Goal: Task Accomplishment & Management: Use online tool/utility

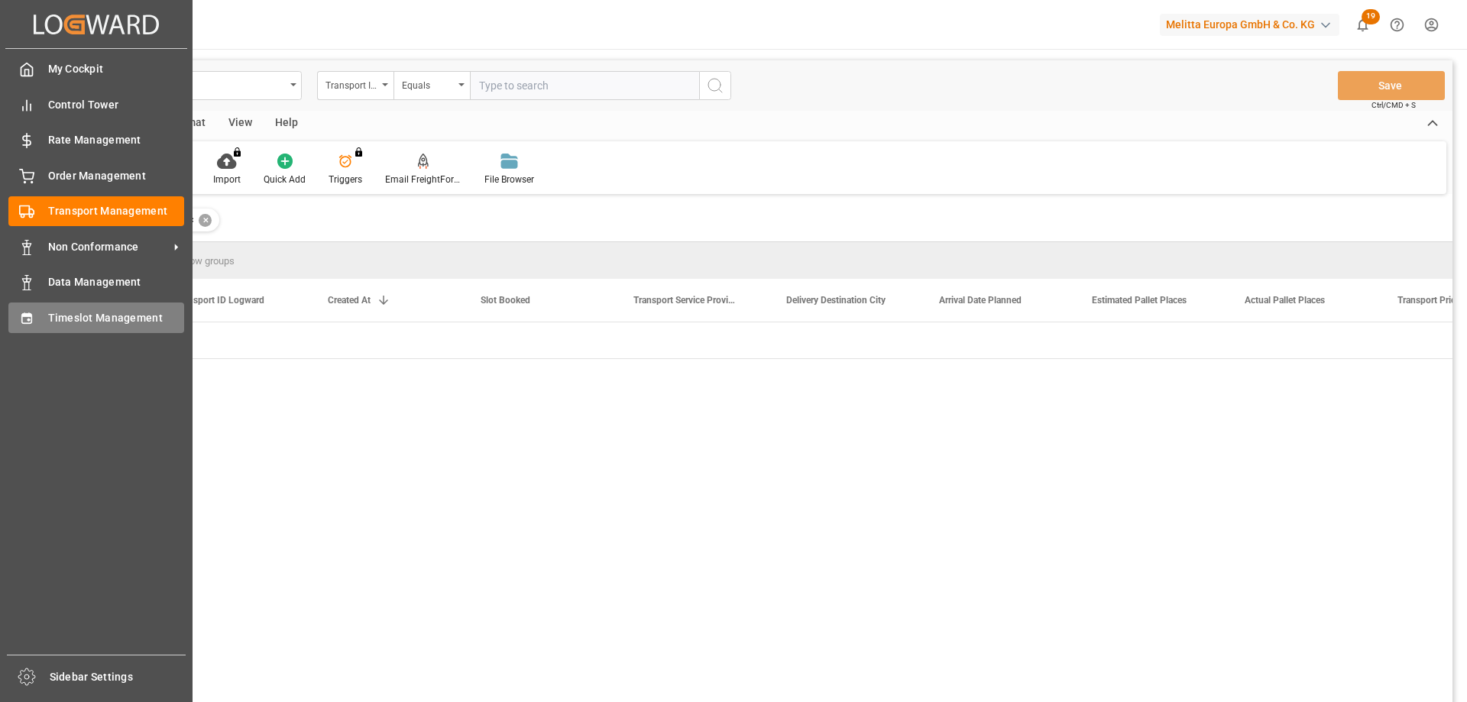
click at [24, 316] on icon at bounding box center [26, 317] width 10 height 11
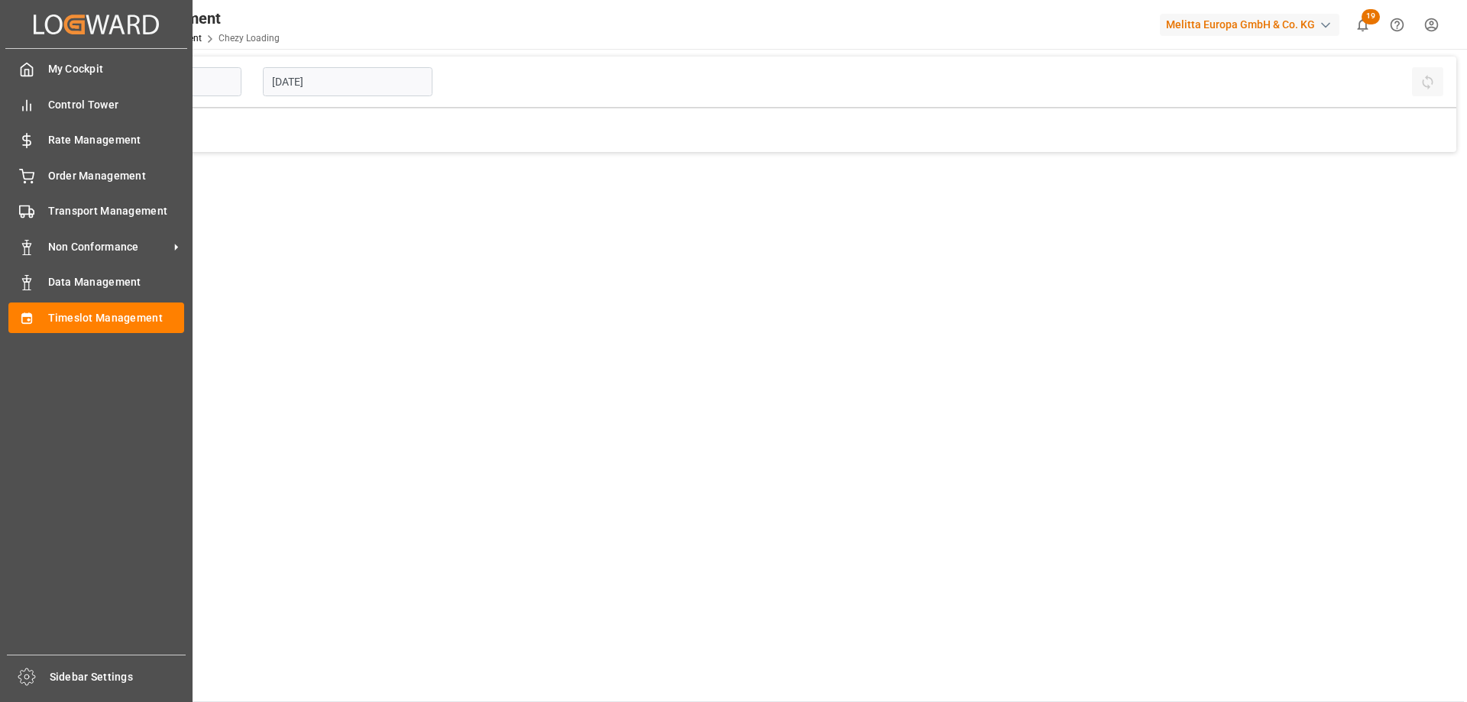
type input "Chezy Loading"
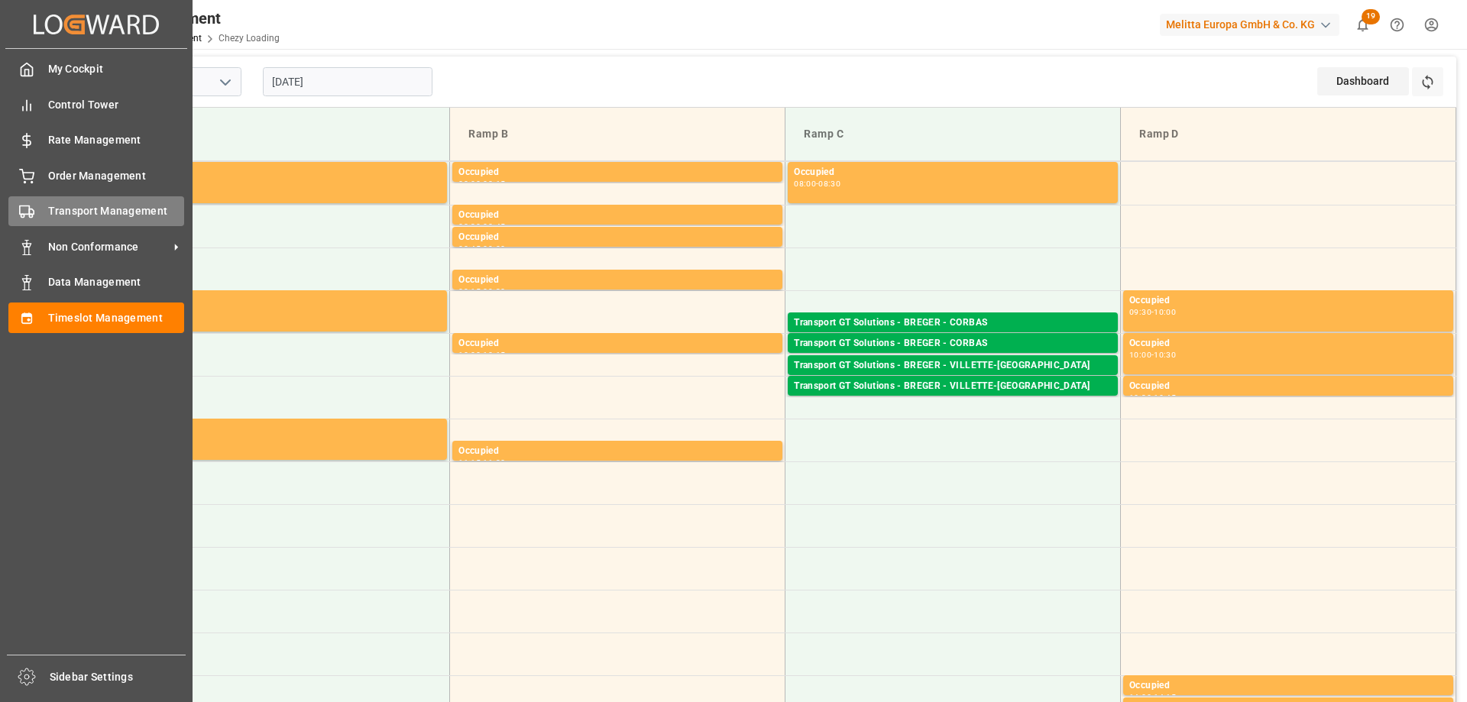
click at [14, 208] on div at bounding box center [21, 211] width 26 height 16
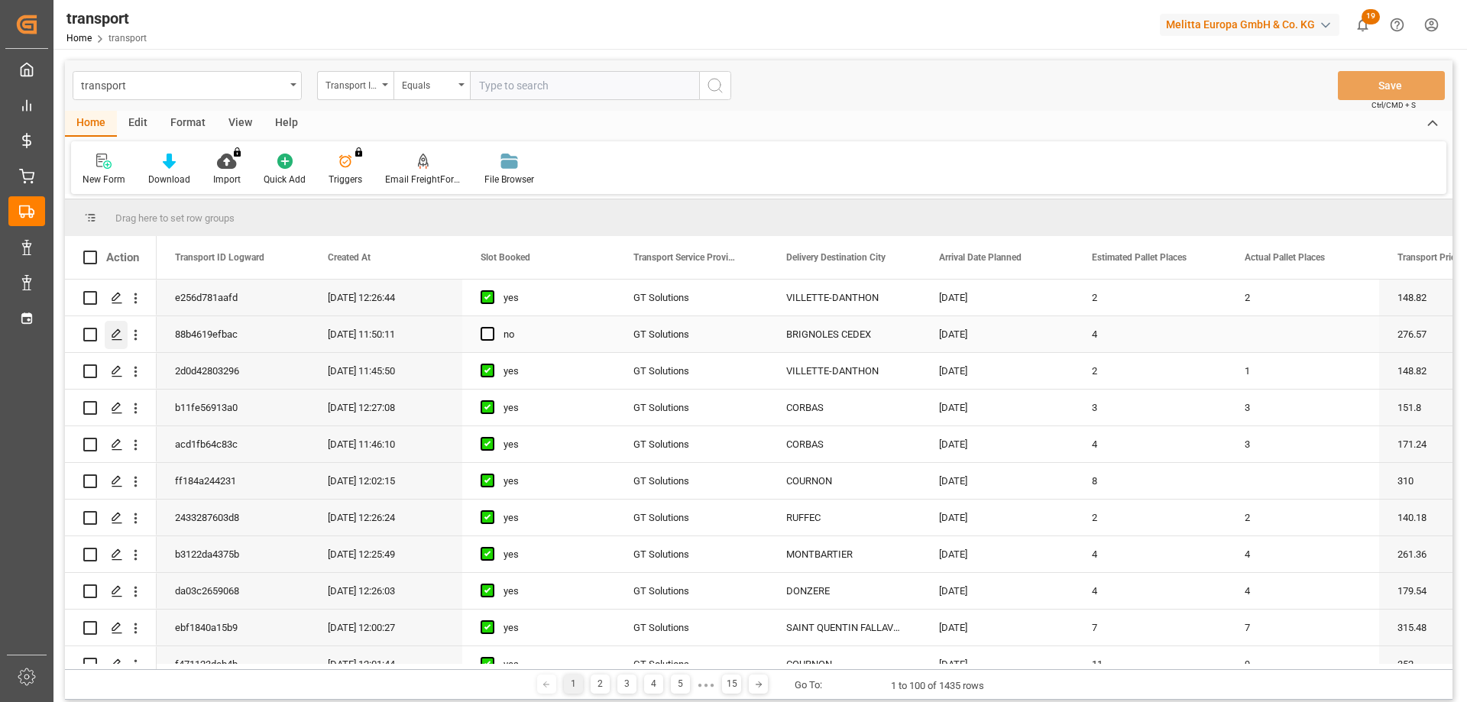
click at [115, 335] on icon "Press SPACE to select this row." at bounding box center [117, 334] width 12 height 12
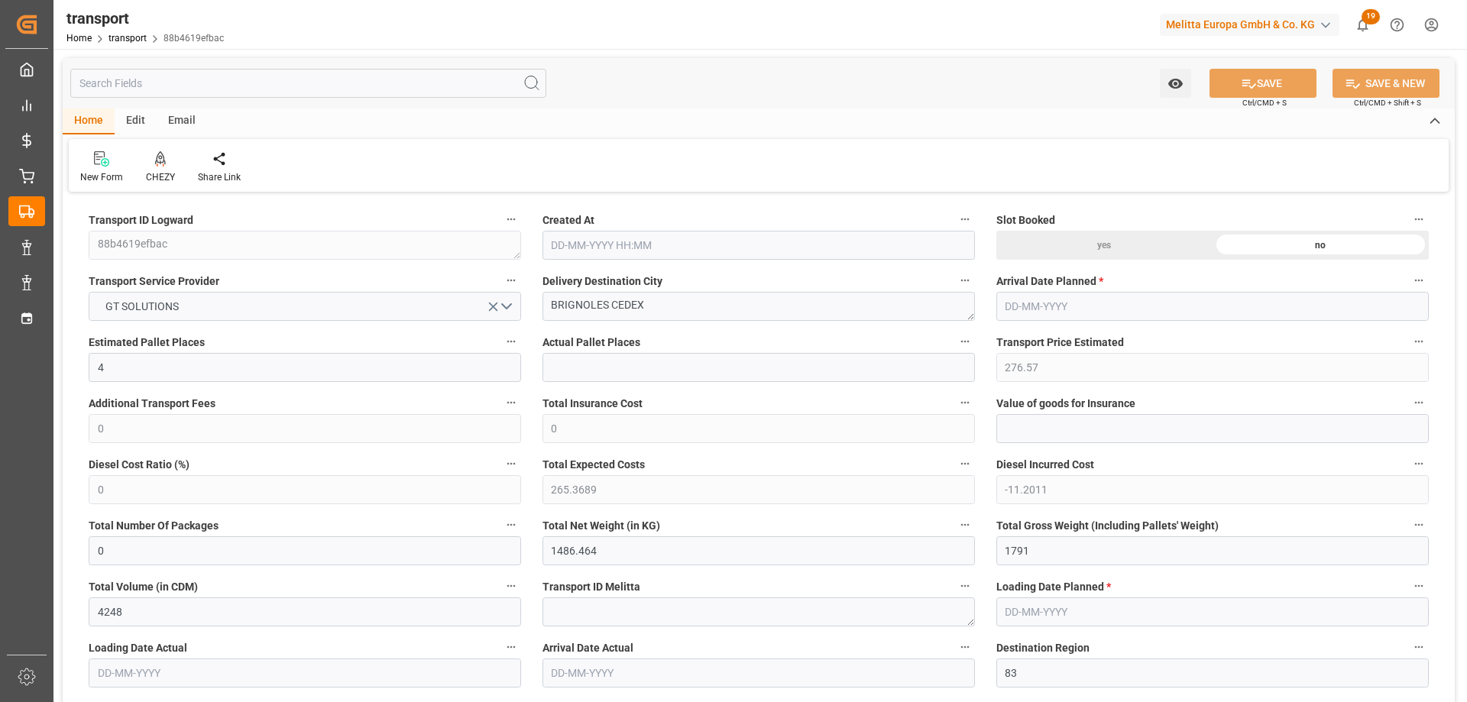
type input "[DATE] 11:50"
type input "[DATE]"
click at [160, 164] on icon at bounding box center [160, 158] width 11 height 15
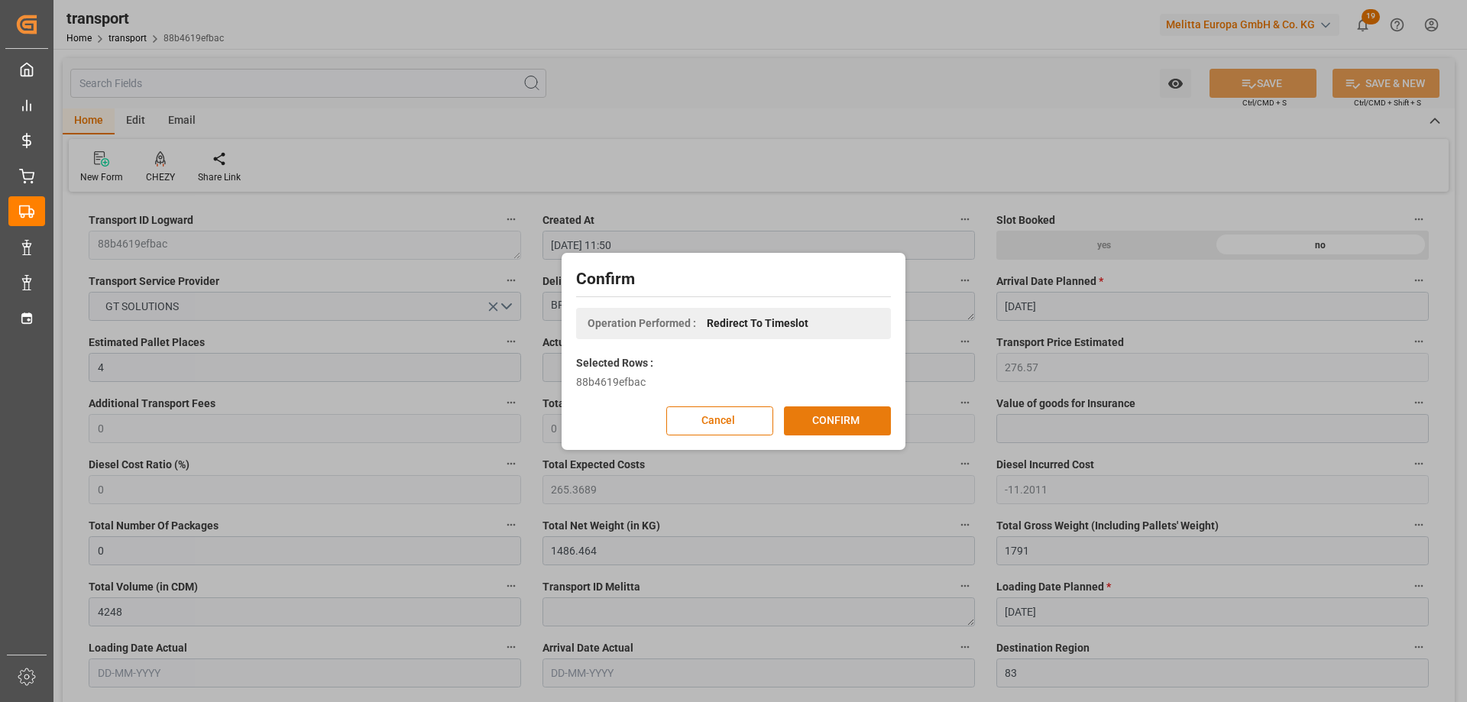
click at [845, 418] on button "CONFIRM" at bounding box center [837, 420] width 107 height 29
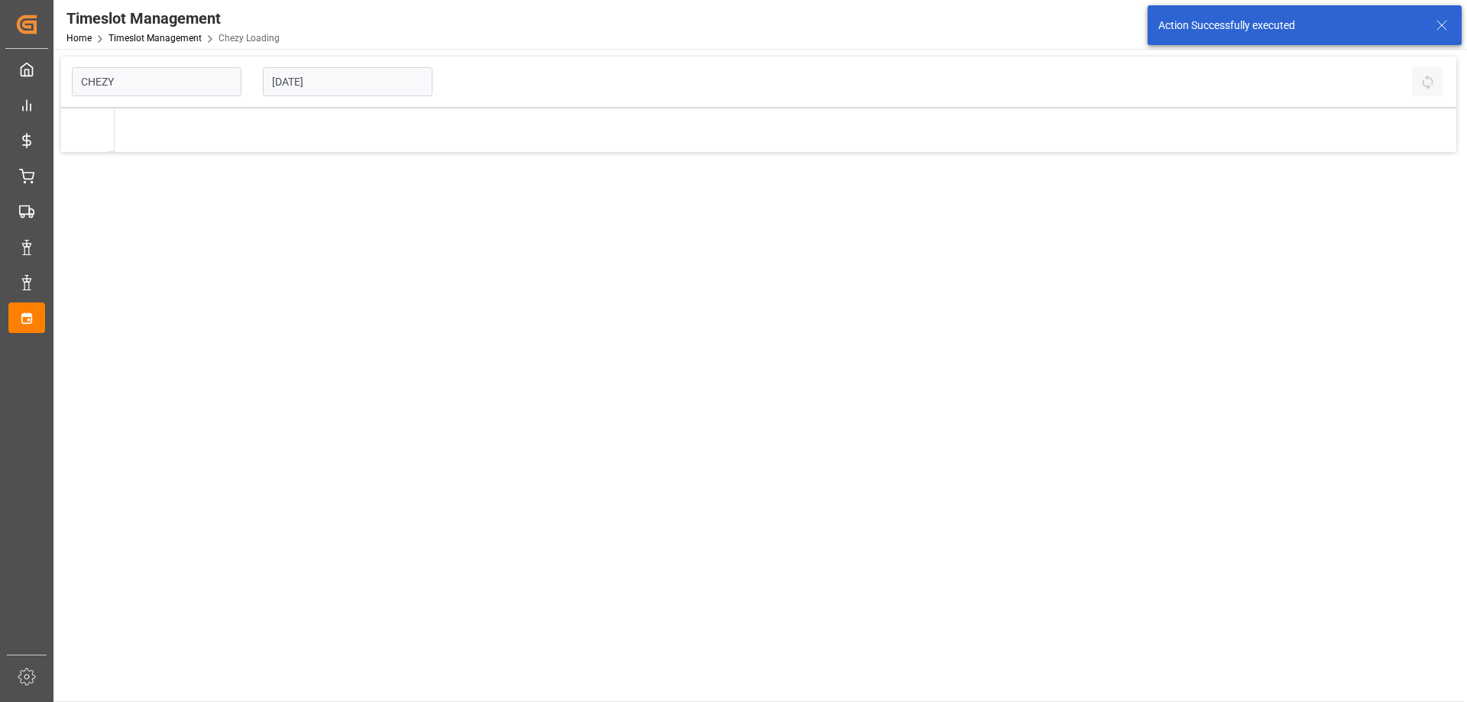
type input "Chezy Loading"
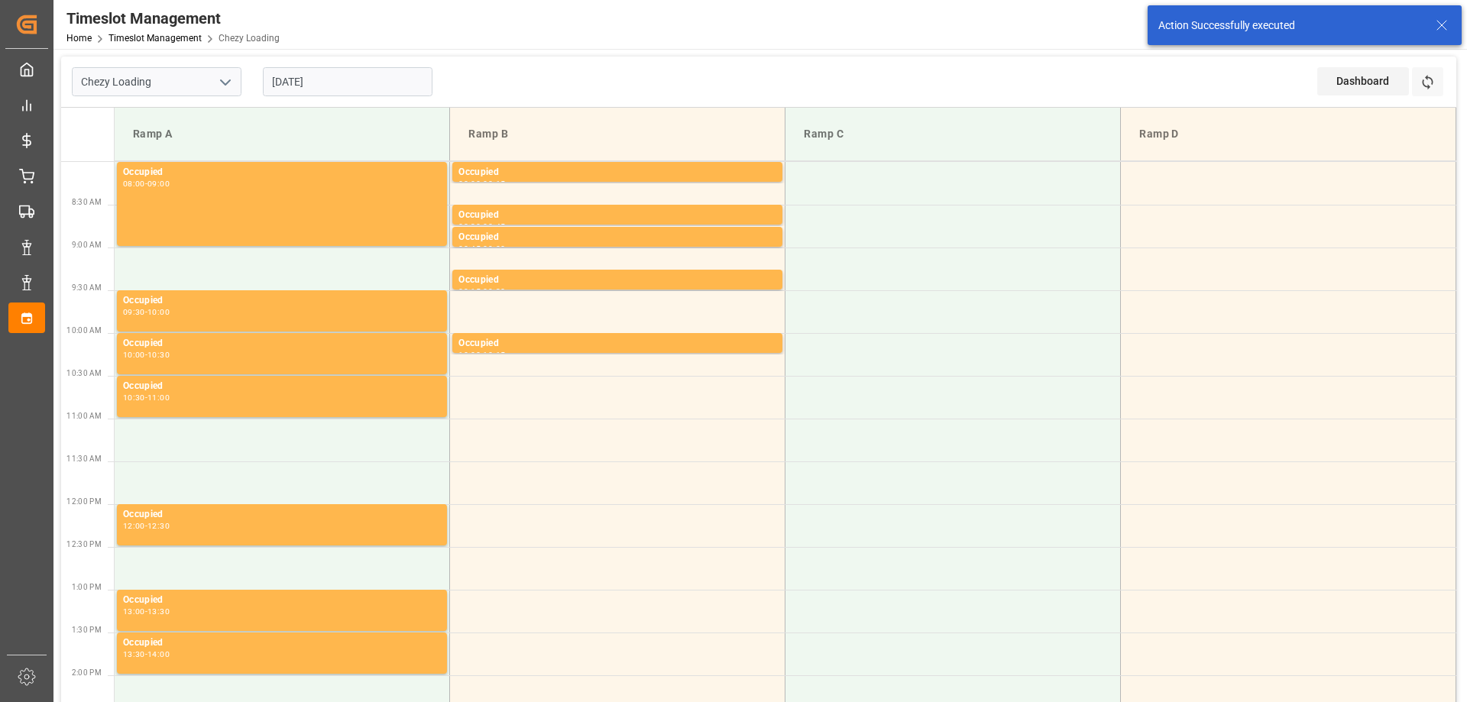
click at [273, 79] on input "[DATE]" at bounding box center [348, 81] width 170 height 29
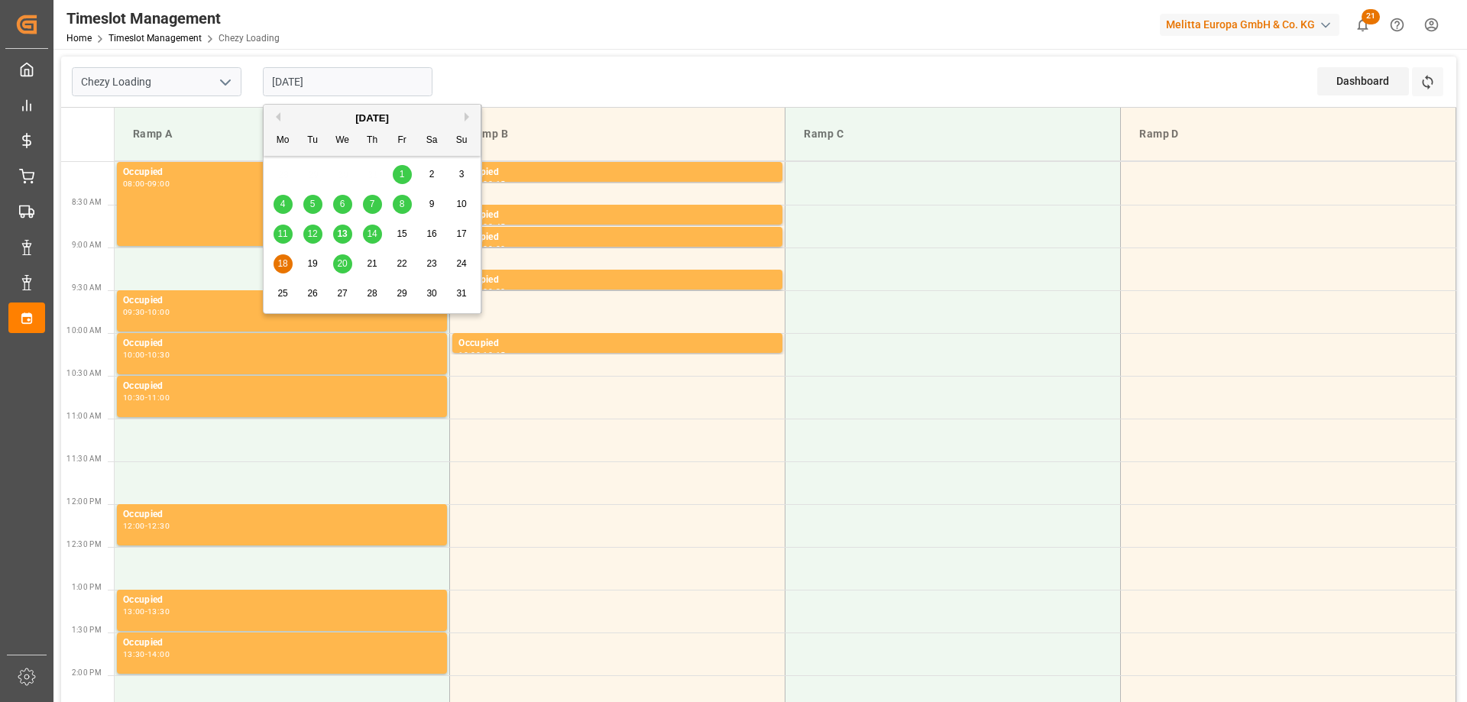
click at [370, 235] on span "14" at bounding box center [372, 233] width 10 height 11
type input "[DATE]"
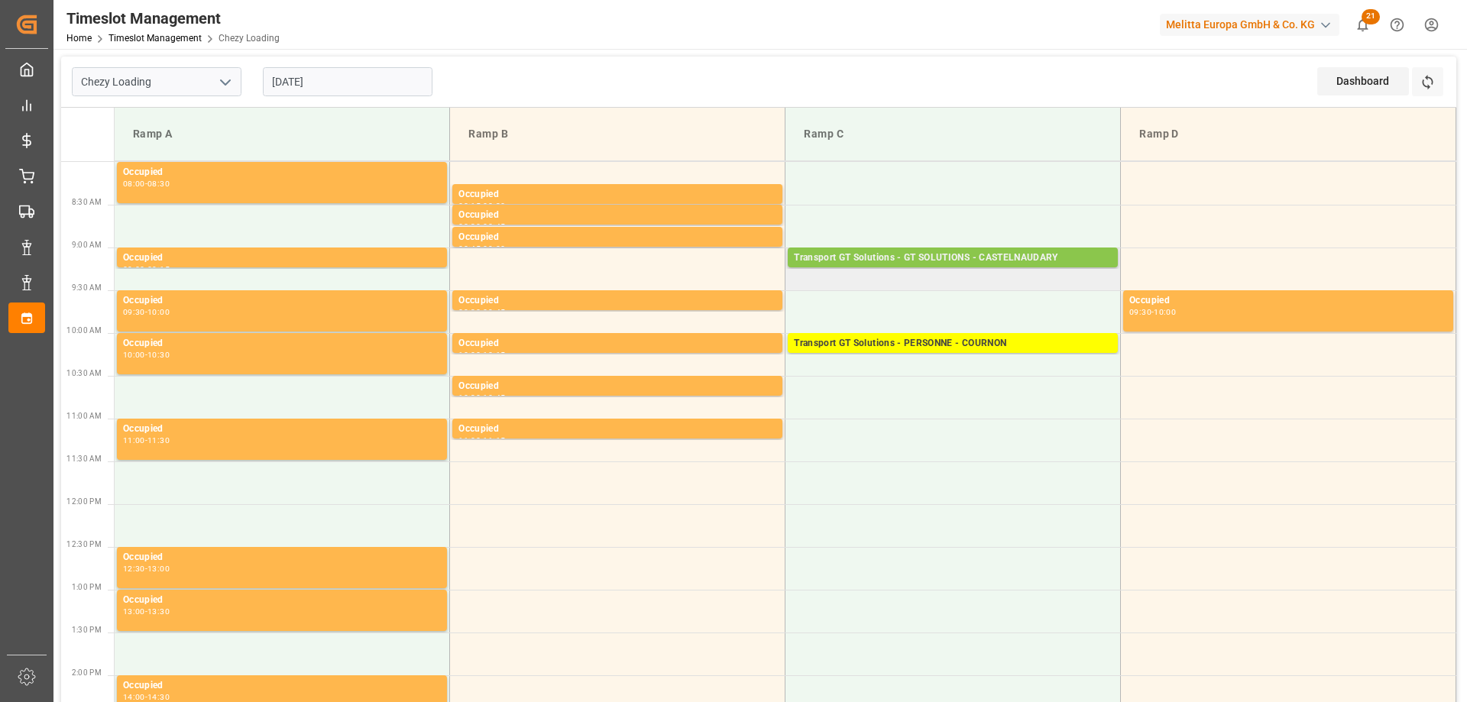
click at [852, 256] on div "Transport GT Solutions - GT SOLUTIONS - CASTELNAUDARY" at bounding box center [953, 258] width 318 height 15
click at [802, 280] on td "Transport GT Solutions - GT SOLUTIONS - CASTELNAUDARY Pallets: 2,TU: 170,City: …" at bounding box center [952, 268] width 335 height 43
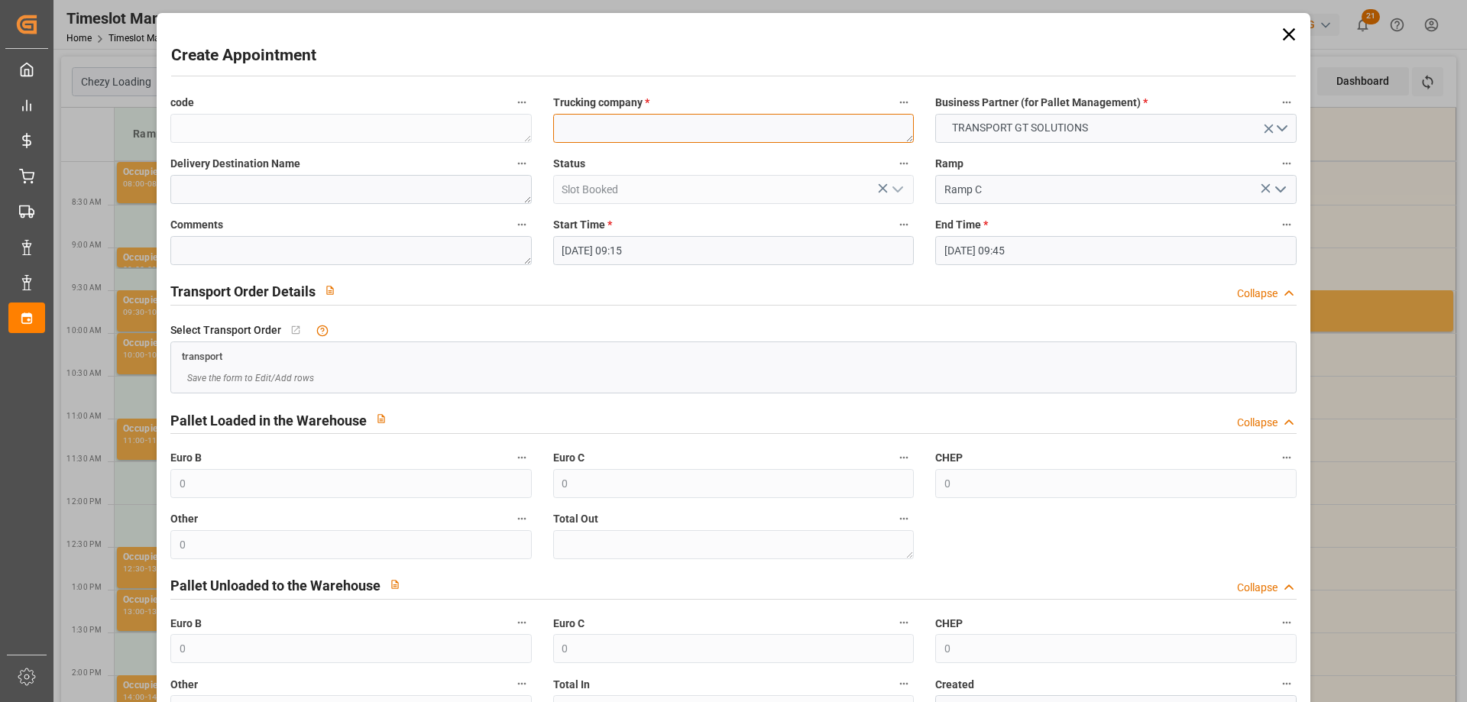
click at [582, 118] on textarea at bounding box center [733, 128] width 361 height 29
type textarea "PERSONNE"
click at [982, 247] on input "14-08-2025 09:45" at bounding box center [1115, 250] width 361 height 29
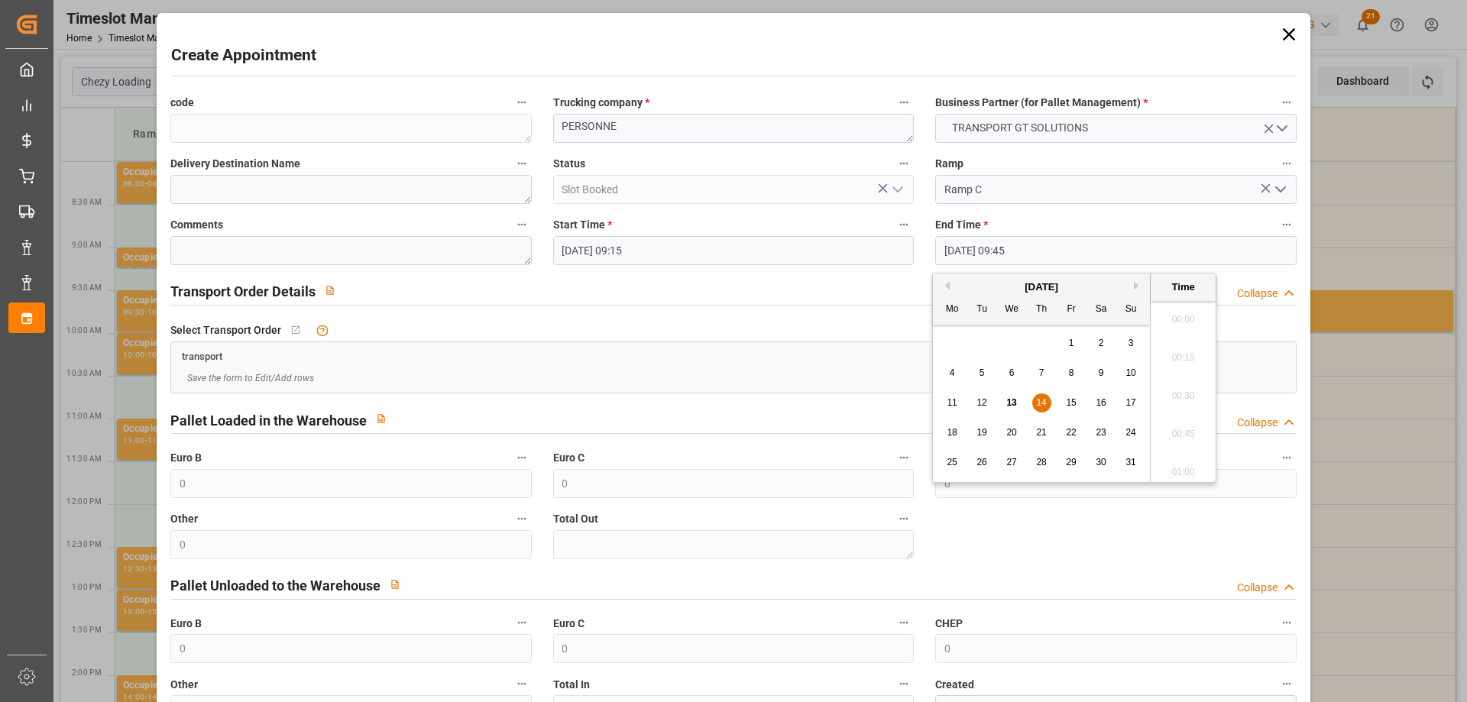
scroll to position [1418, 0]
click at [1039, 403] on span "14" at bounding box center [1041, 402] width 10 height 11
click at [1182, 359] on li "09:30" at bounding box center [1182, 354] width 65 height 38
type input "14-08-2025 09:30"
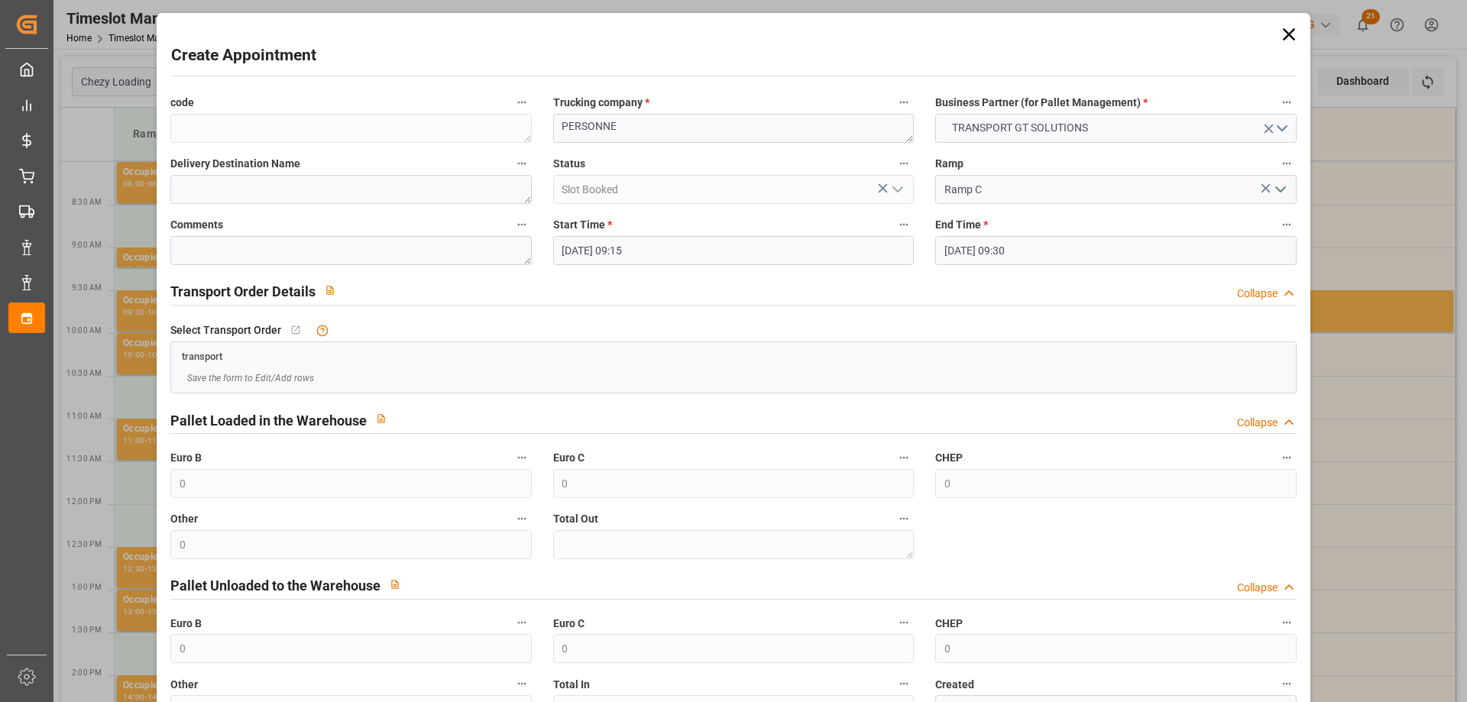
scroll to position [111, 0]
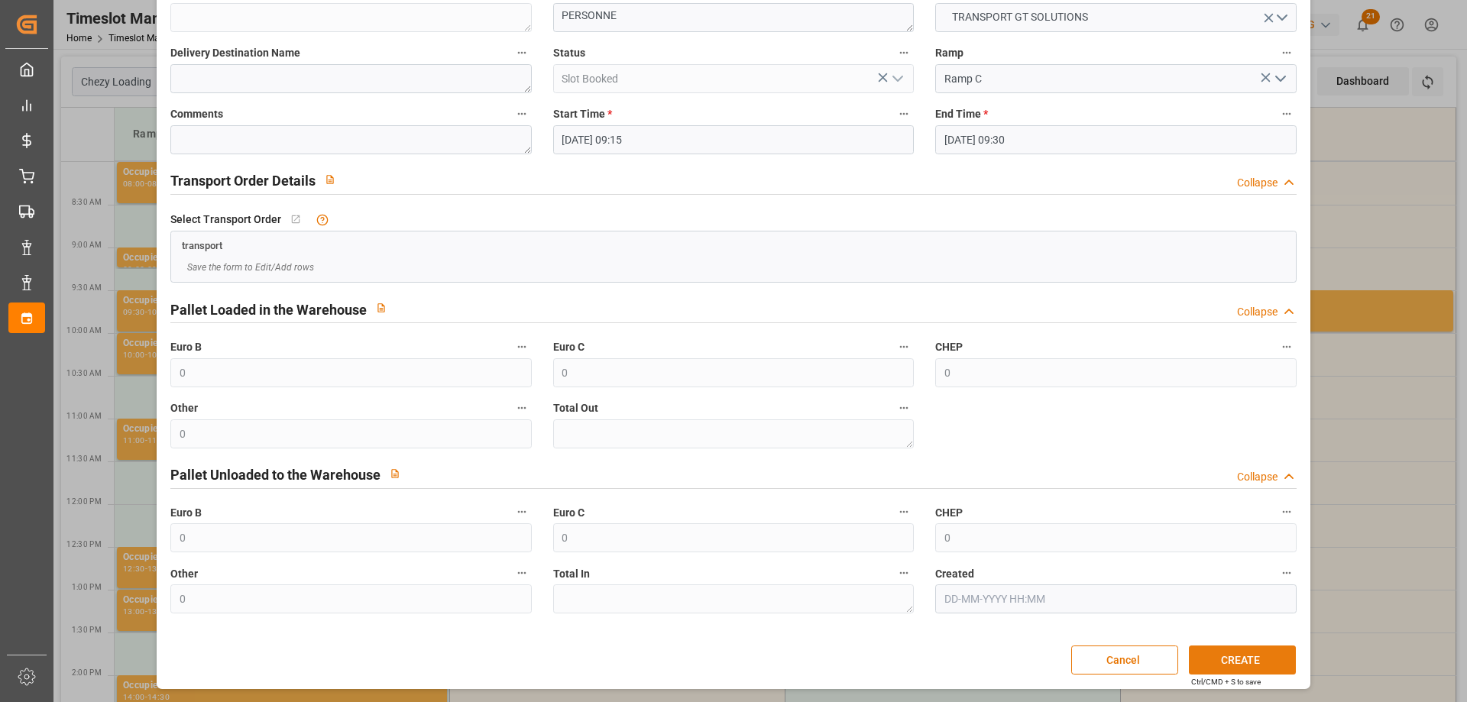
click at [1231, 655] on button "CREATE" at bounding box center [1241, 659] width 107 height 29
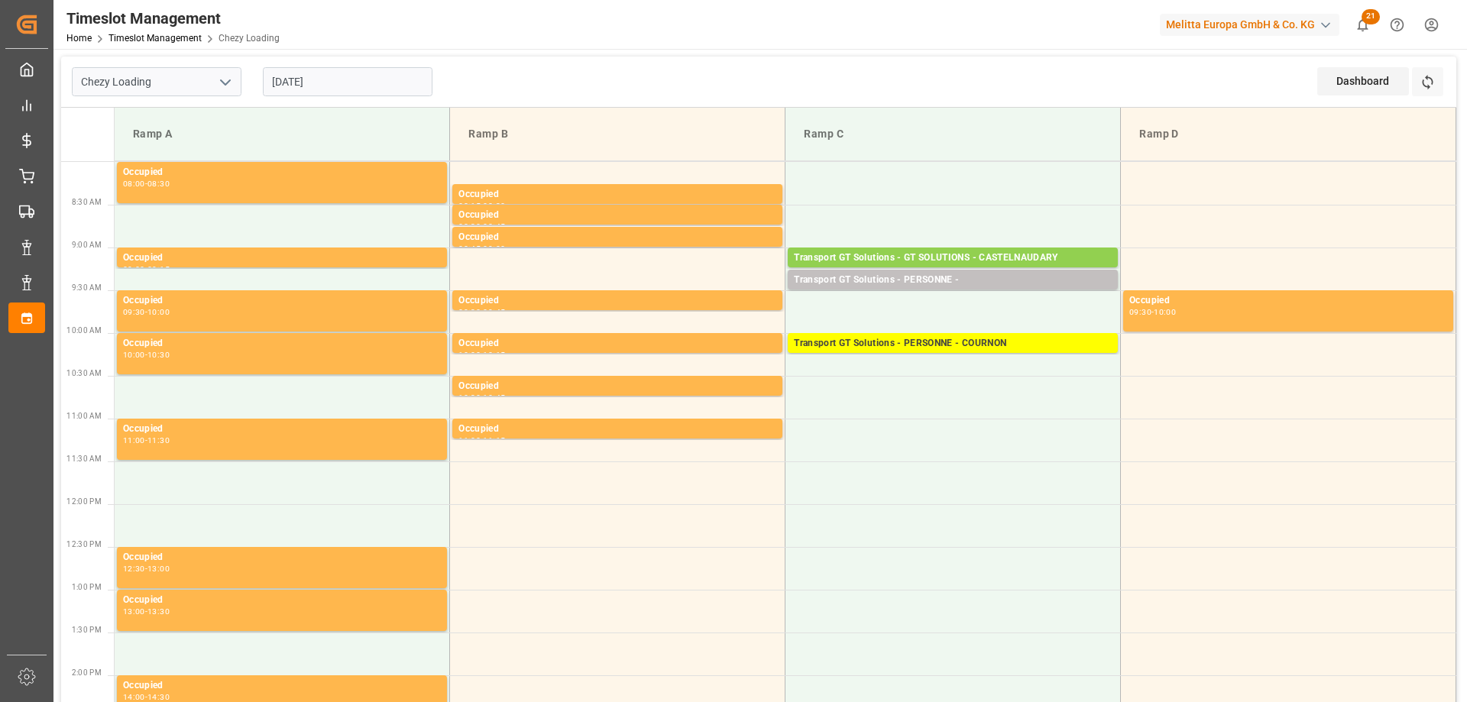
click at [305, 82] on input "[DATE]" at bounding box center [348, 81] width 170 height 29
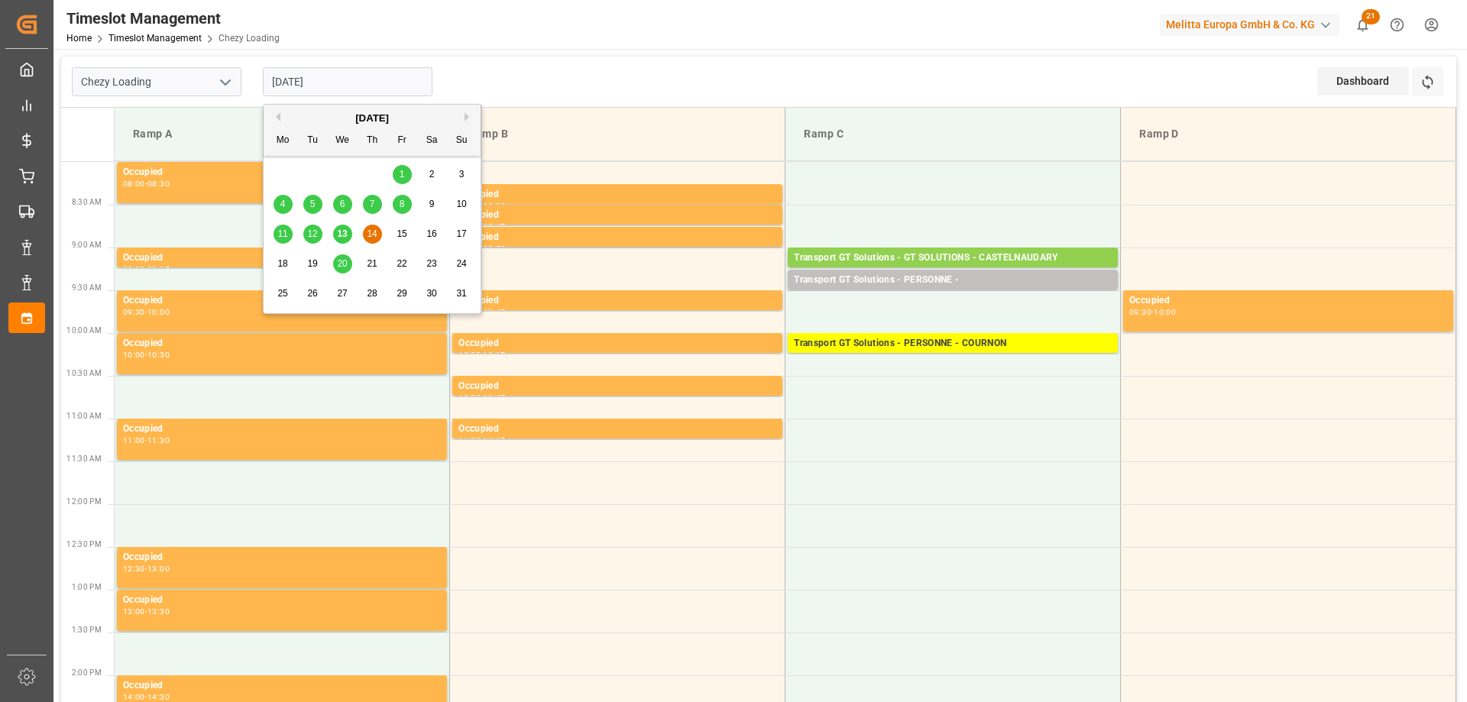
click at [344, 234] on span "13" at bounding box center [342, 233] width 10 height 11
type input "[DATE]"
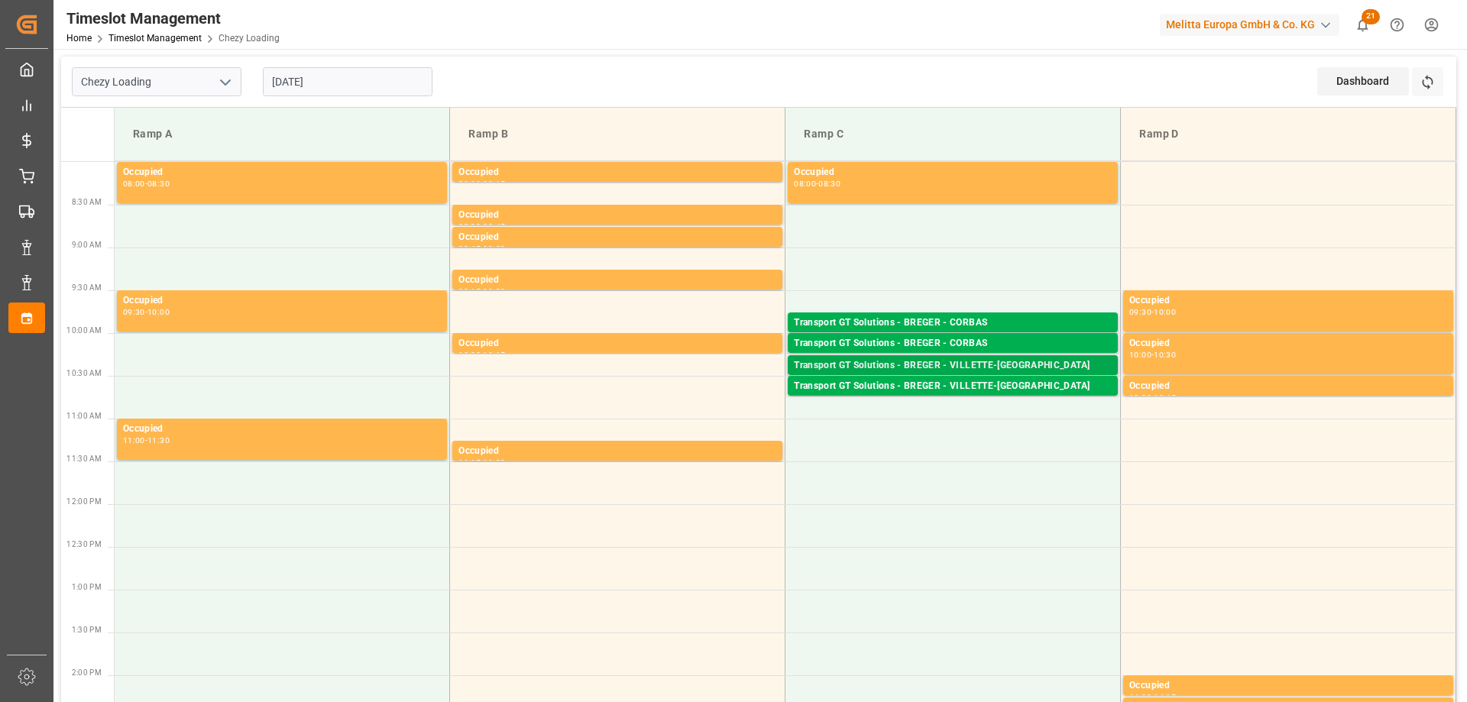
click at [1000, 366] on div "Transport GT Solutions - BREGER - VILLETTE-[GEOGRAPHIC_DATA]" at bounding box center [953, 365] width 318 height 15
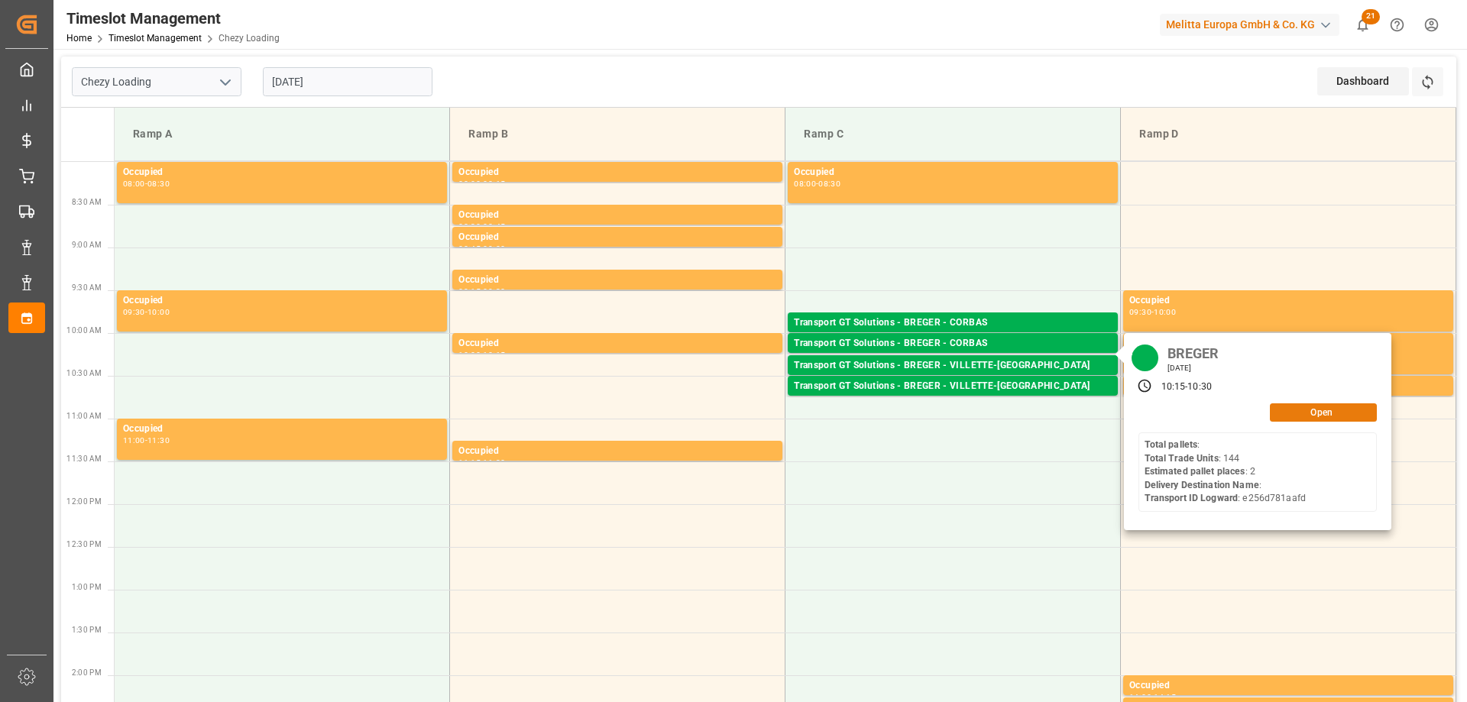
click at [1298, 412] on button "Open" at bounding box center [1322, 412] width 107 height 18
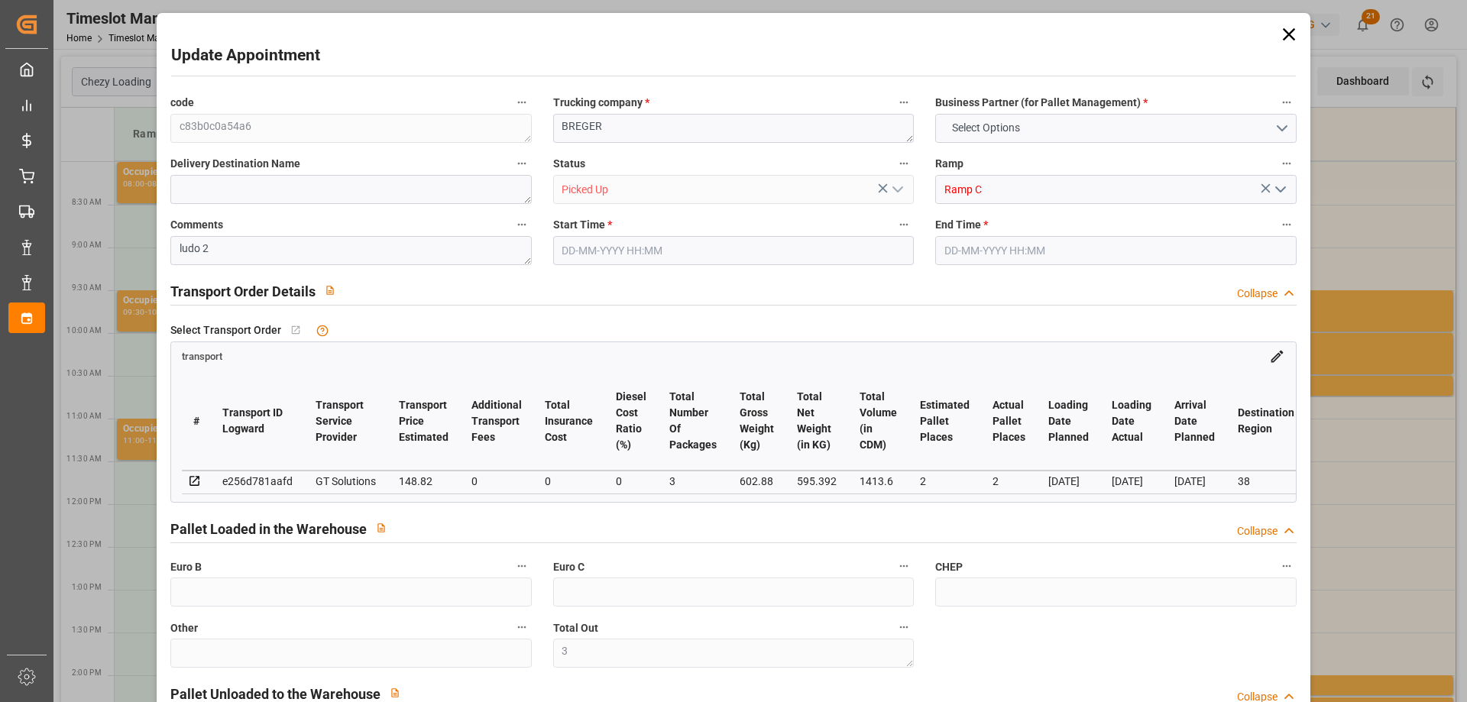
type input "3"
type input "2"
type input "148.82"
type input "0"
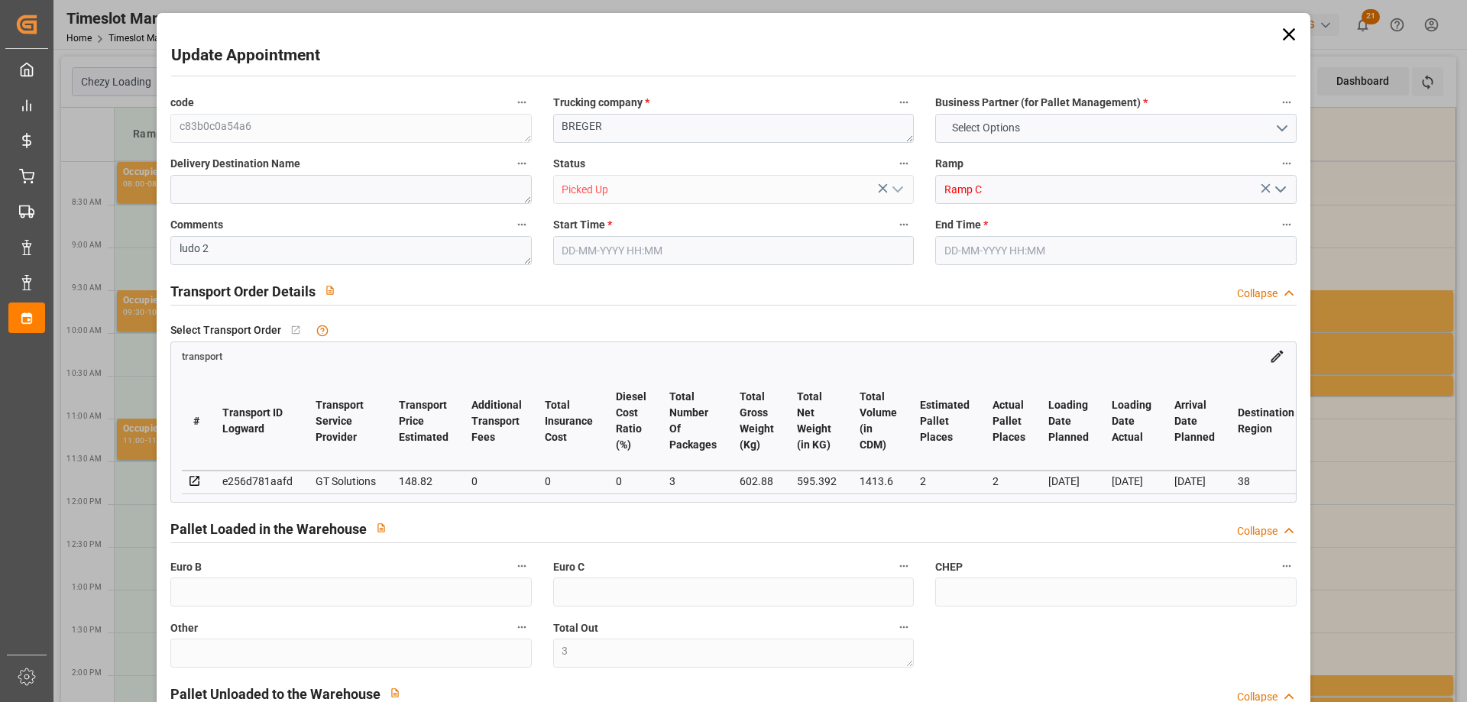
type input "0"
type input "142.7928"
type input "-6.0272"
type input "3"
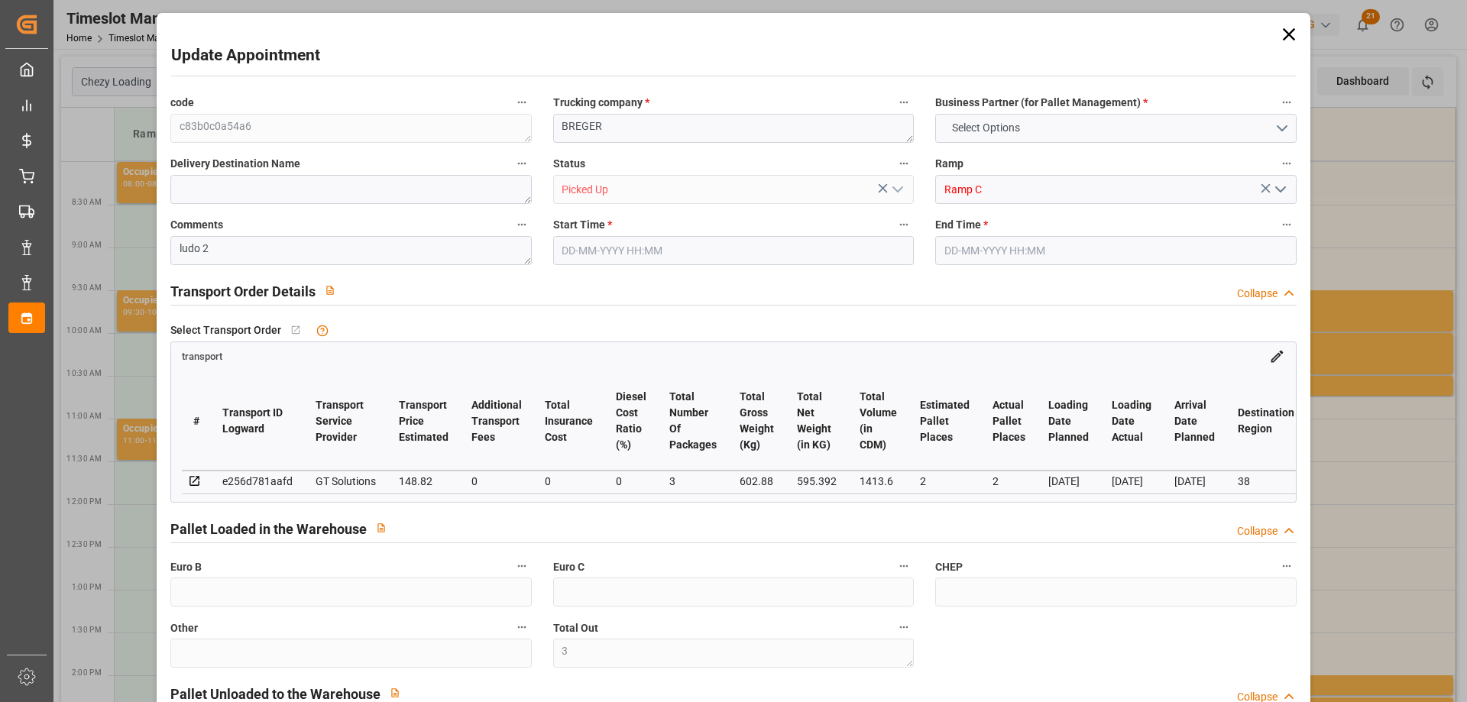
type input "595.392"
type input "671.88"
type input "1413.6"
type input "38"
type input "0"
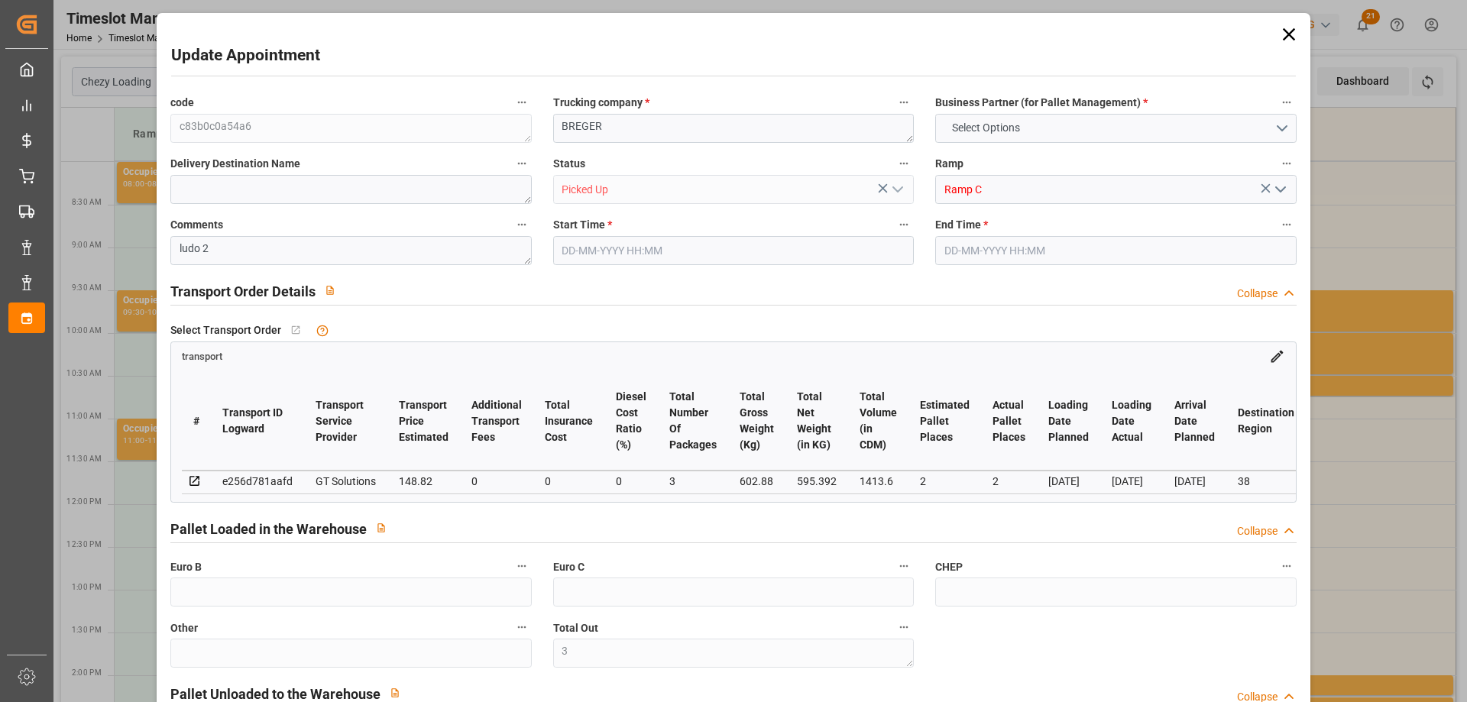
type input "144"
type input "3"
type input "101"
type input "602.88"
type input "0"
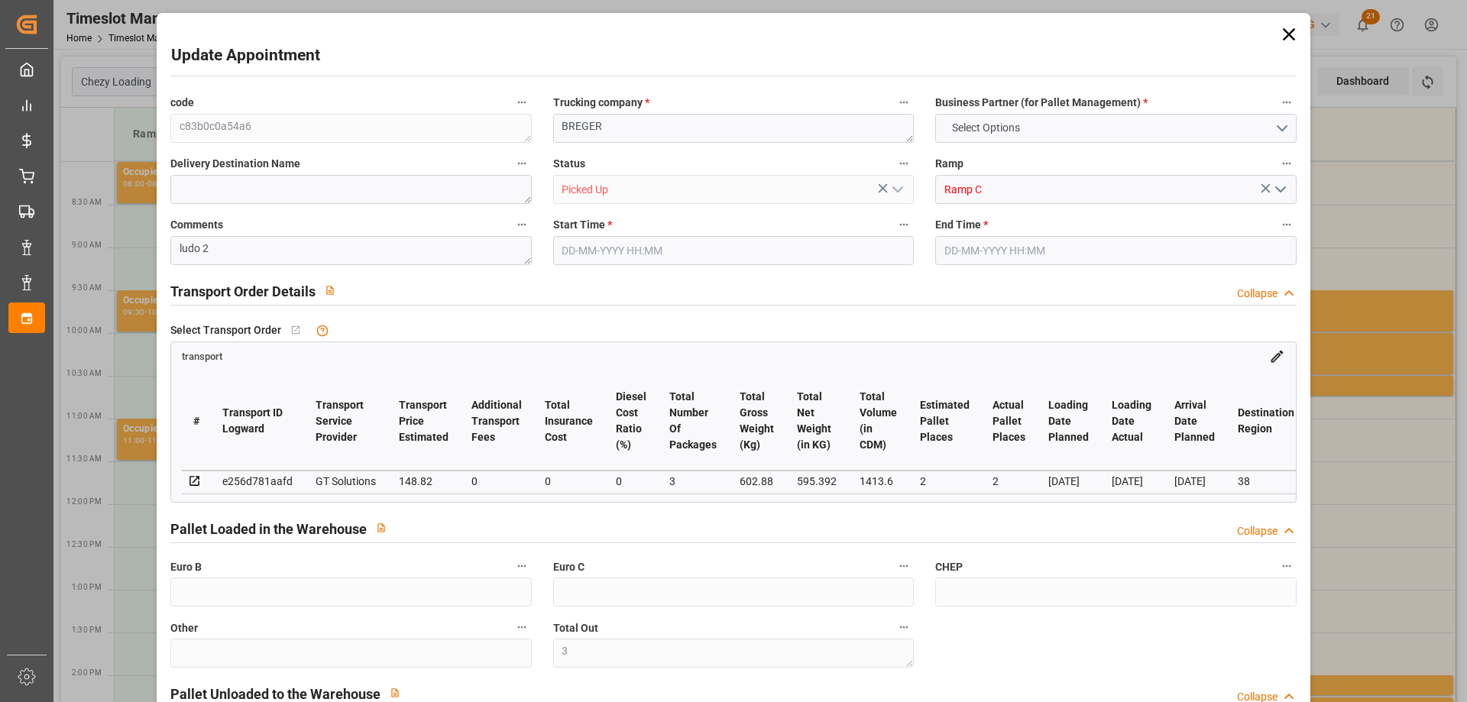
type input "4710.8598"
type input "0"
type input "21"
type input "35"
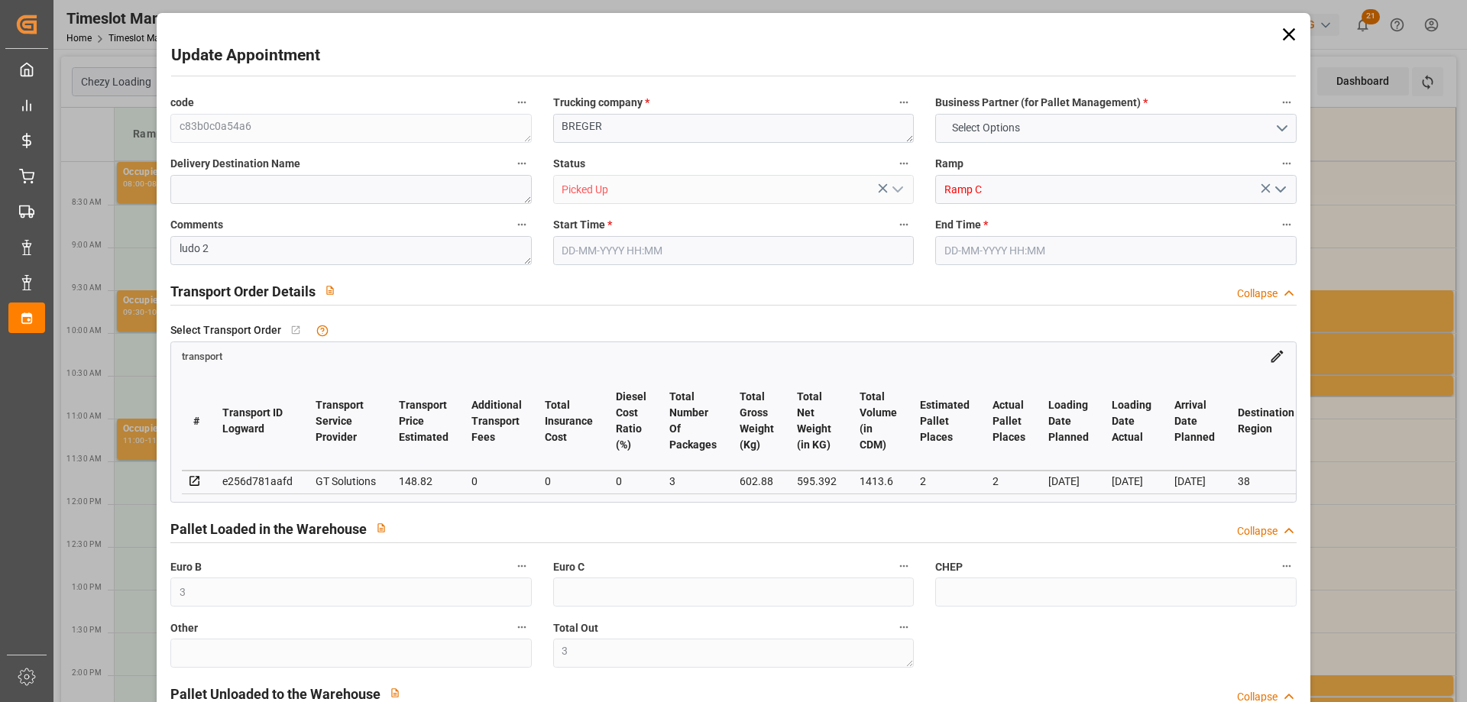
type input "13-08-2025 10:15"
type input "13-08-2025 10:30"
type input "08-08-2025 13:31"
type input "08-08-2025 12:26"
type input "[DATE]"
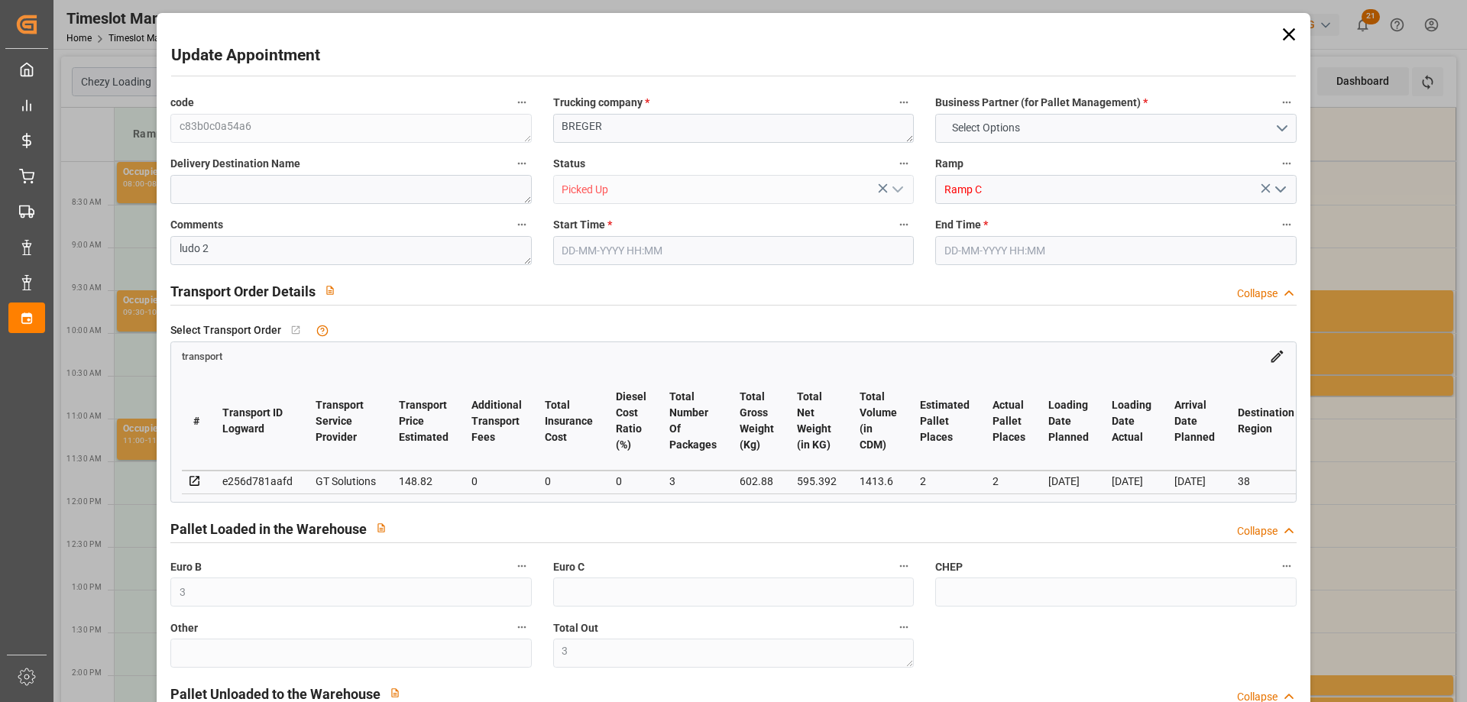
type input "[DATE]"
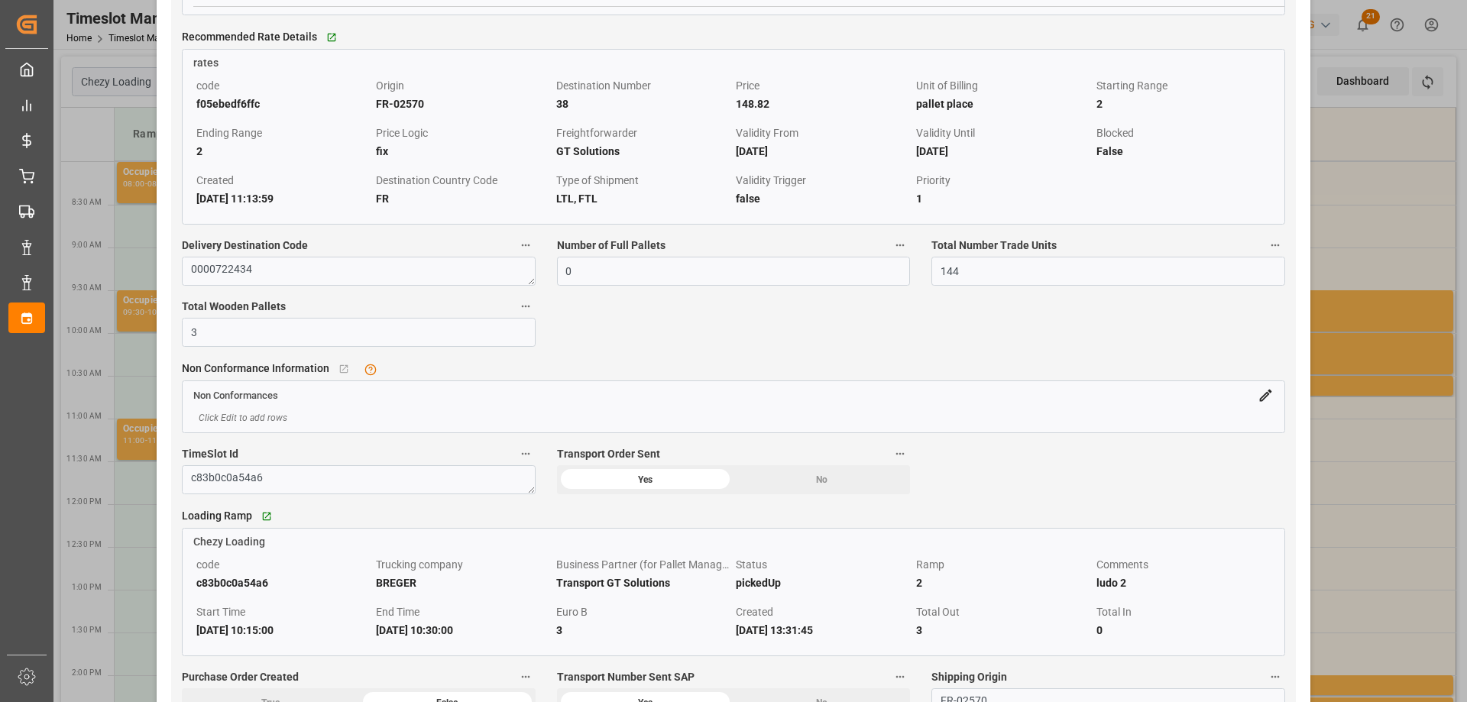
scroll to position [1757, 0]
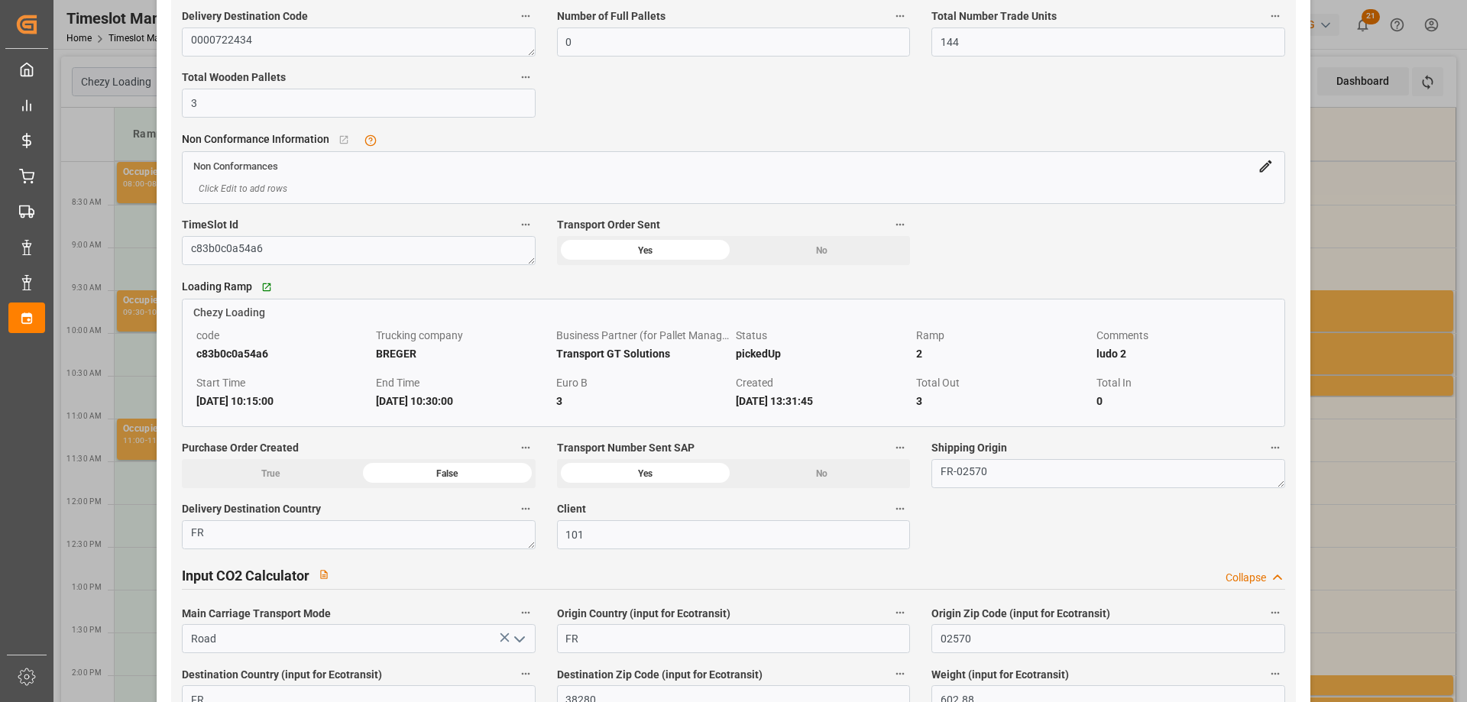
click at [1347, 269] on div "Update Appointment code c83b0c0a54a6 Trucking company * BREGER Business Partner…" at bounding box center [733, 351] width 1467 height 702
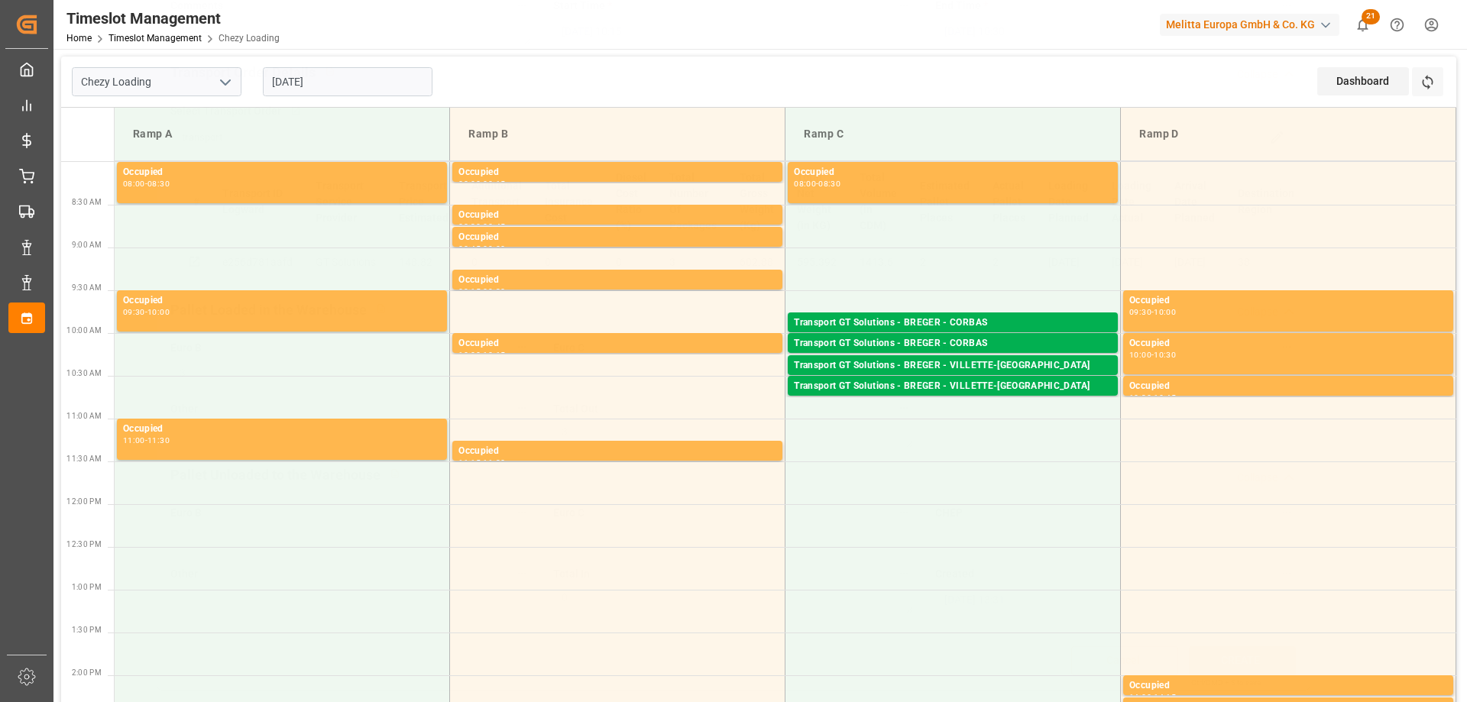
scroll to position [225, 0]
click at [974, 384] on div "Transport GT Solutions - BREGER - VILLETTE-[GEOGRAPHIC_DATA]" at bounding box center [953, 386] width 318 height 15
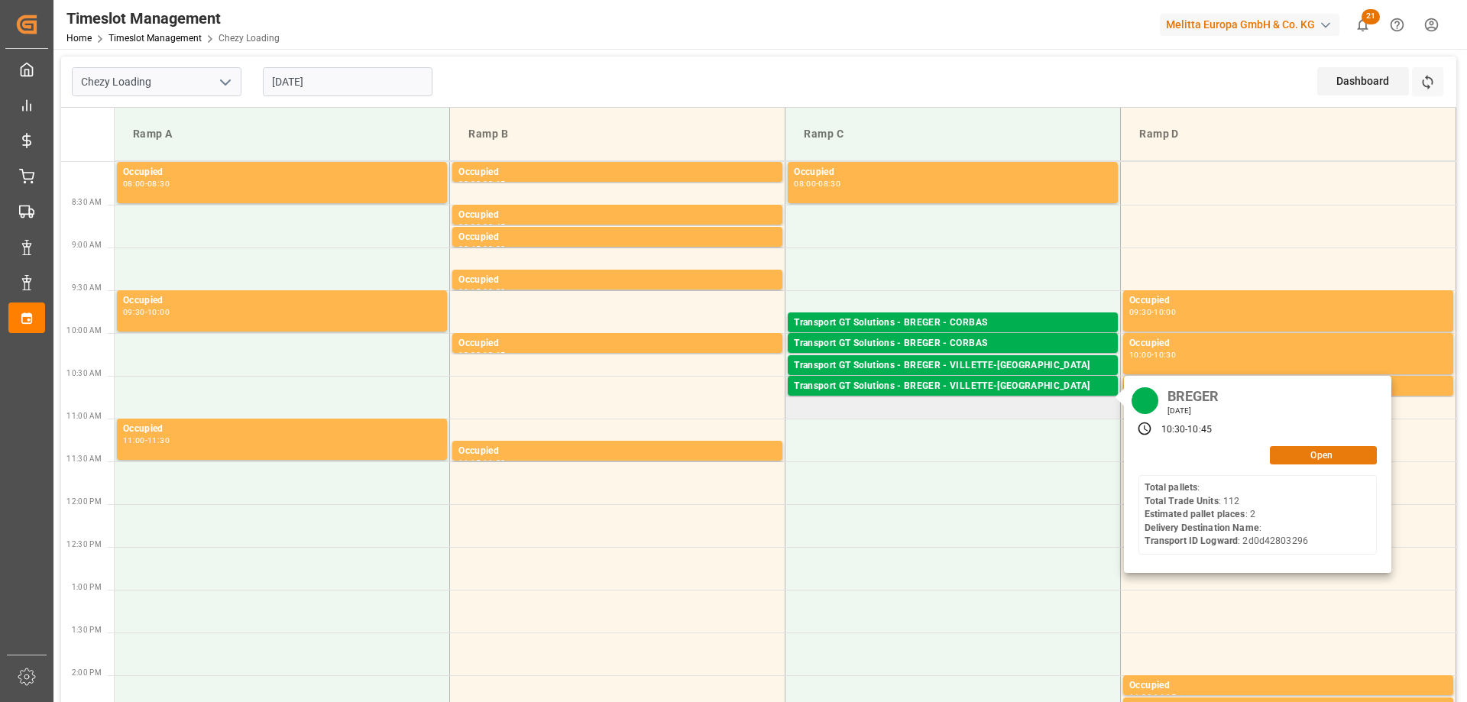
click at [1284, 456] on button "Open" at bounding box center [1322, 455] width 107 height 18
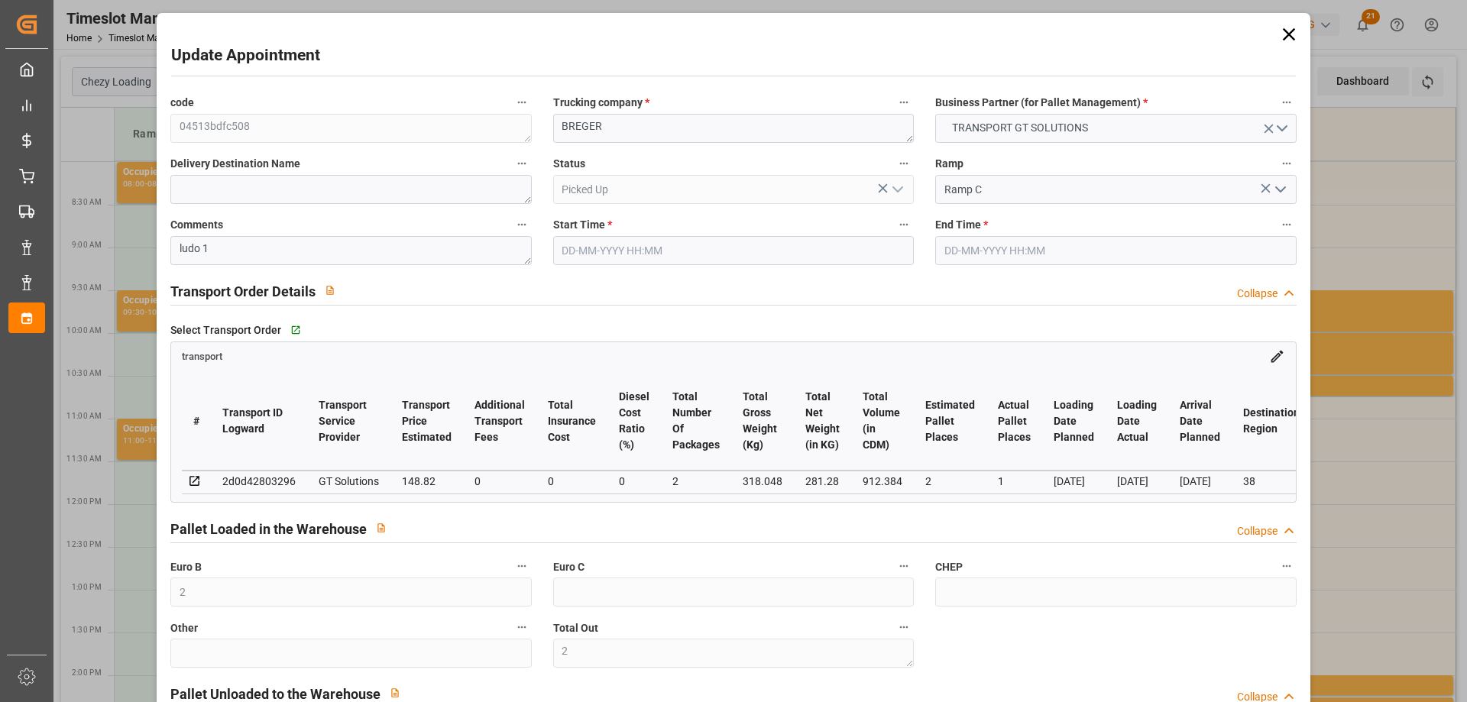
type input "2"
type input "1"
type input "148.82"
type input "0"
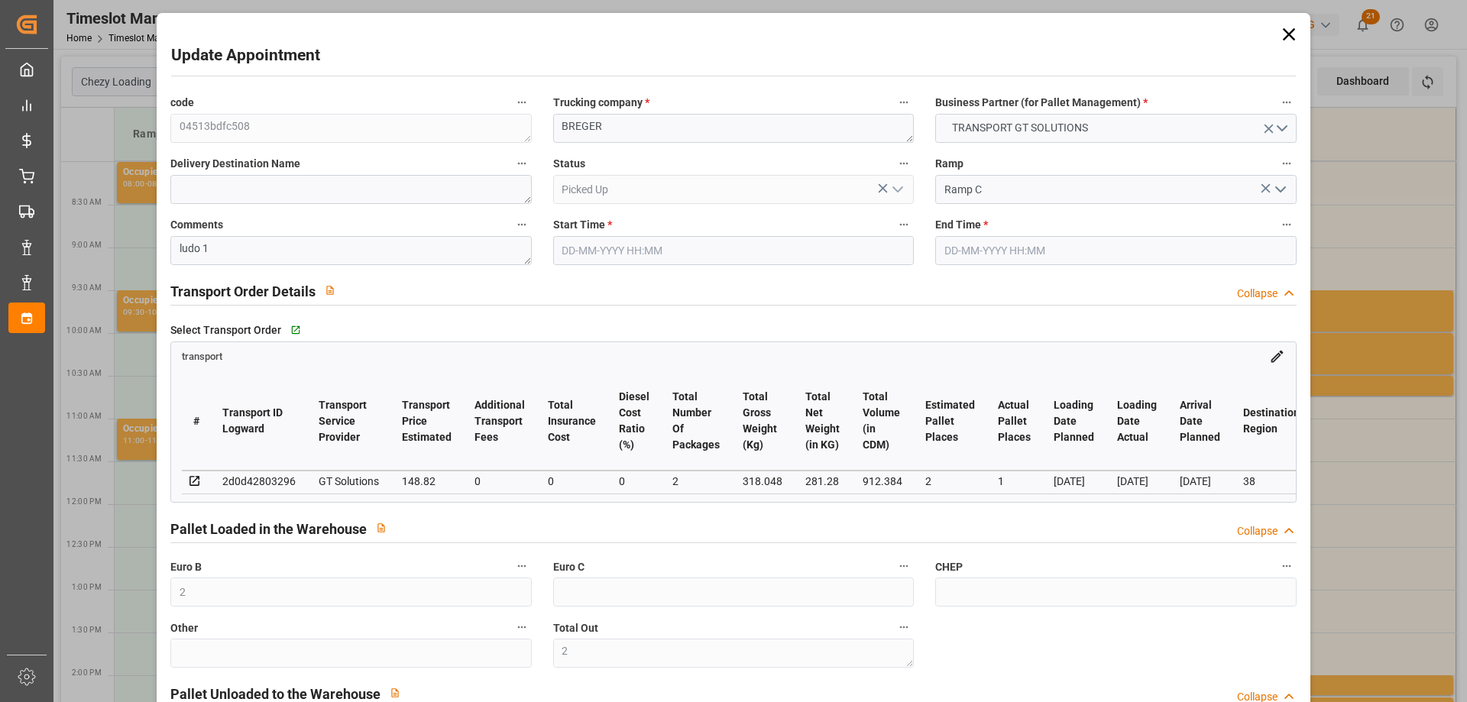
type input "0"
type input "142.7928"
type input "-6.0272"
type input "2"
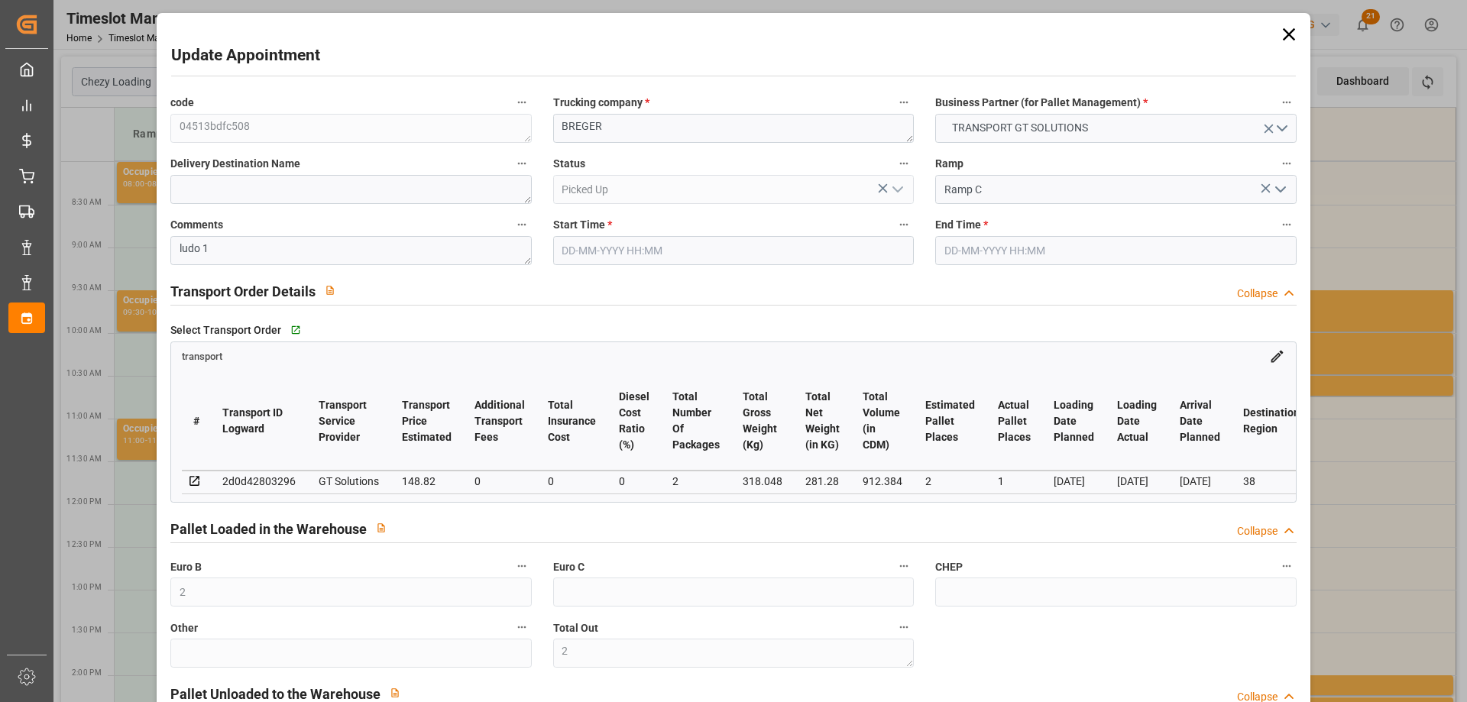
type input "281.28"
type input "368.52"
type input "912.384"
type input "38"
type input "0"
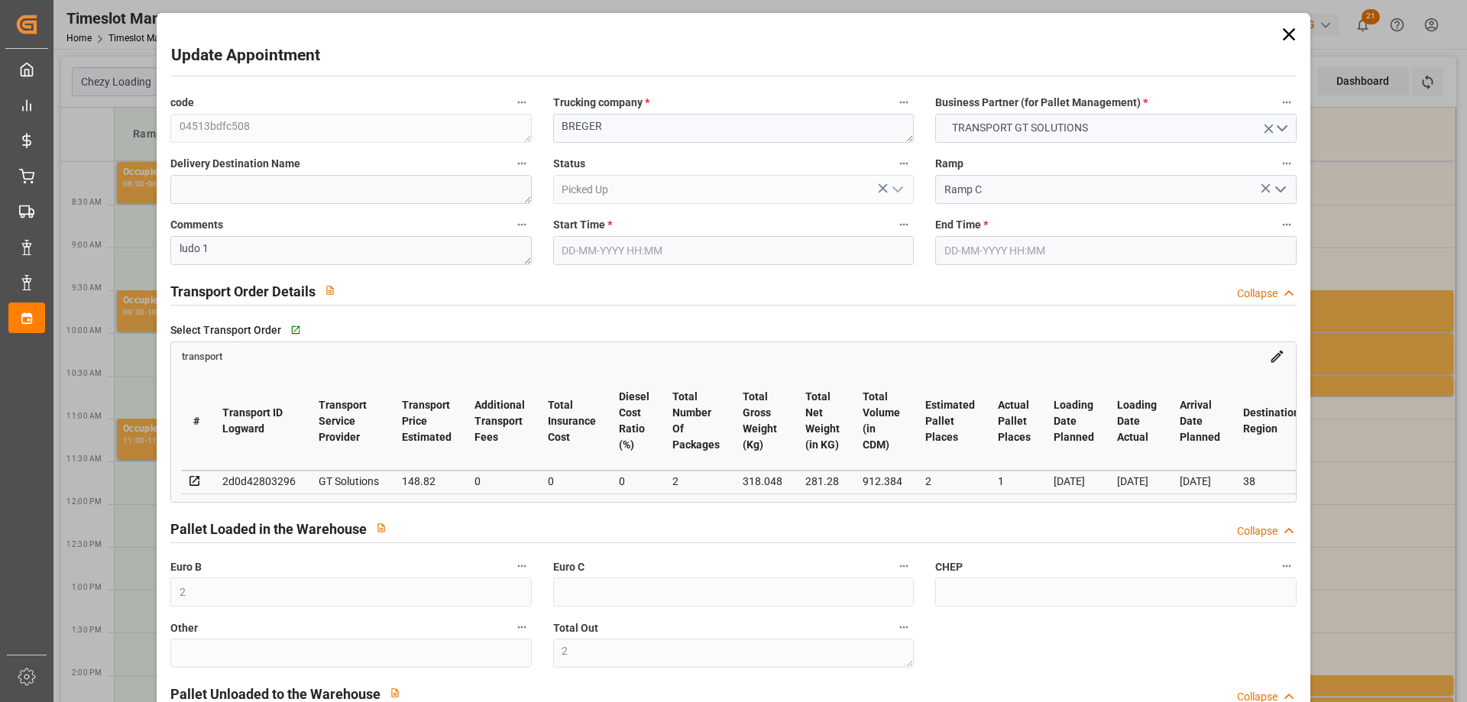
type input "112"
type input "2"
type input "101"
type input "318.048"
type input "0"
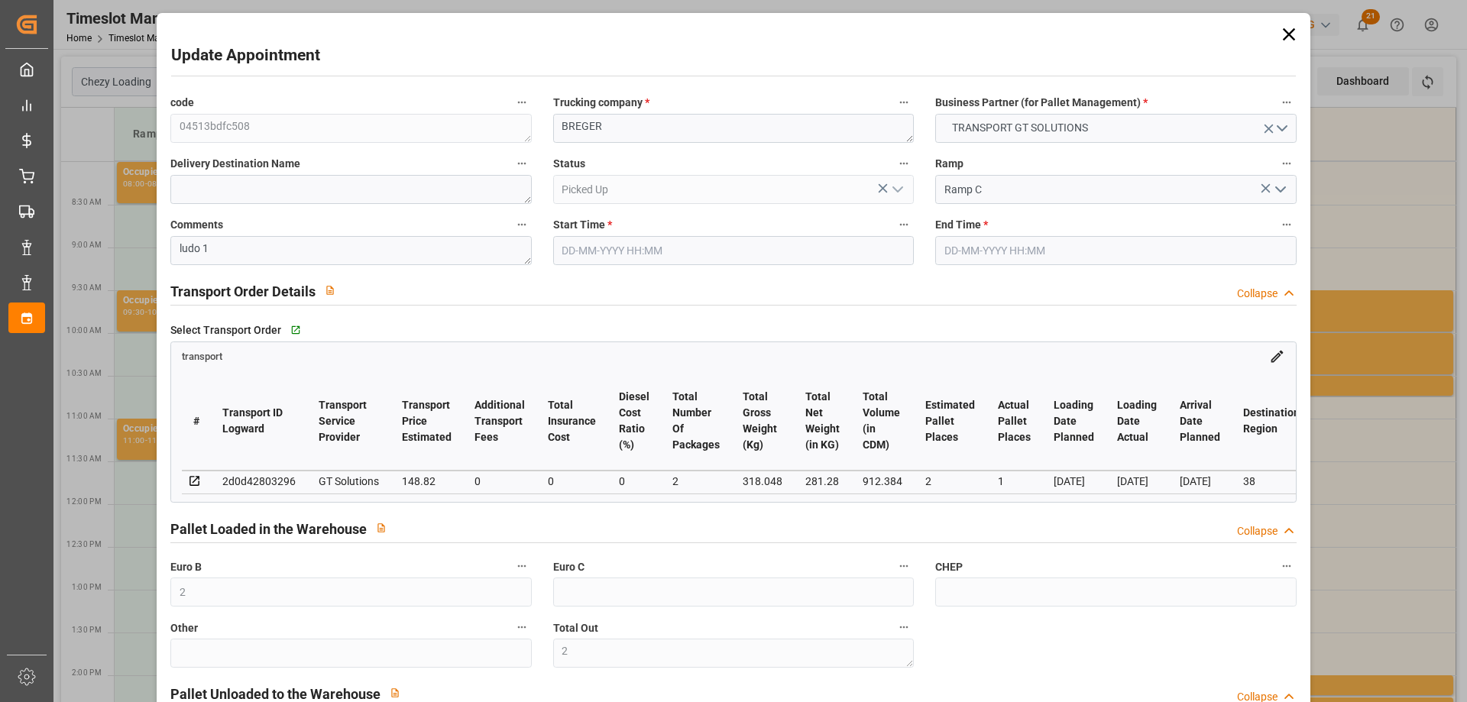
type input "4710.8598"
type input "0"
type input "21"
type input "35"
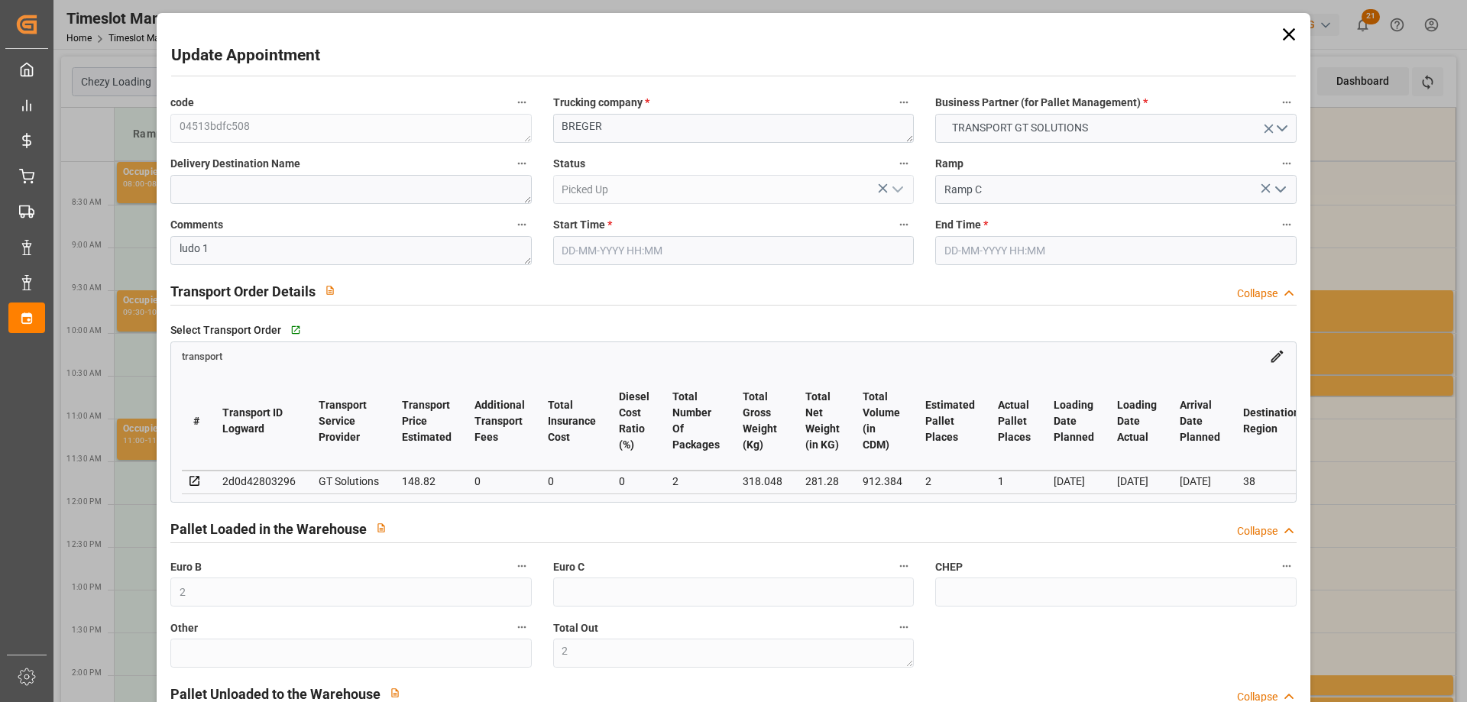
type input "13-08-2025 10:30"
type input "13-08-2025 10:45"
type input "11-08-2025 12:15"
type input "11-08-2025 11:45"
type input "[DATE]"
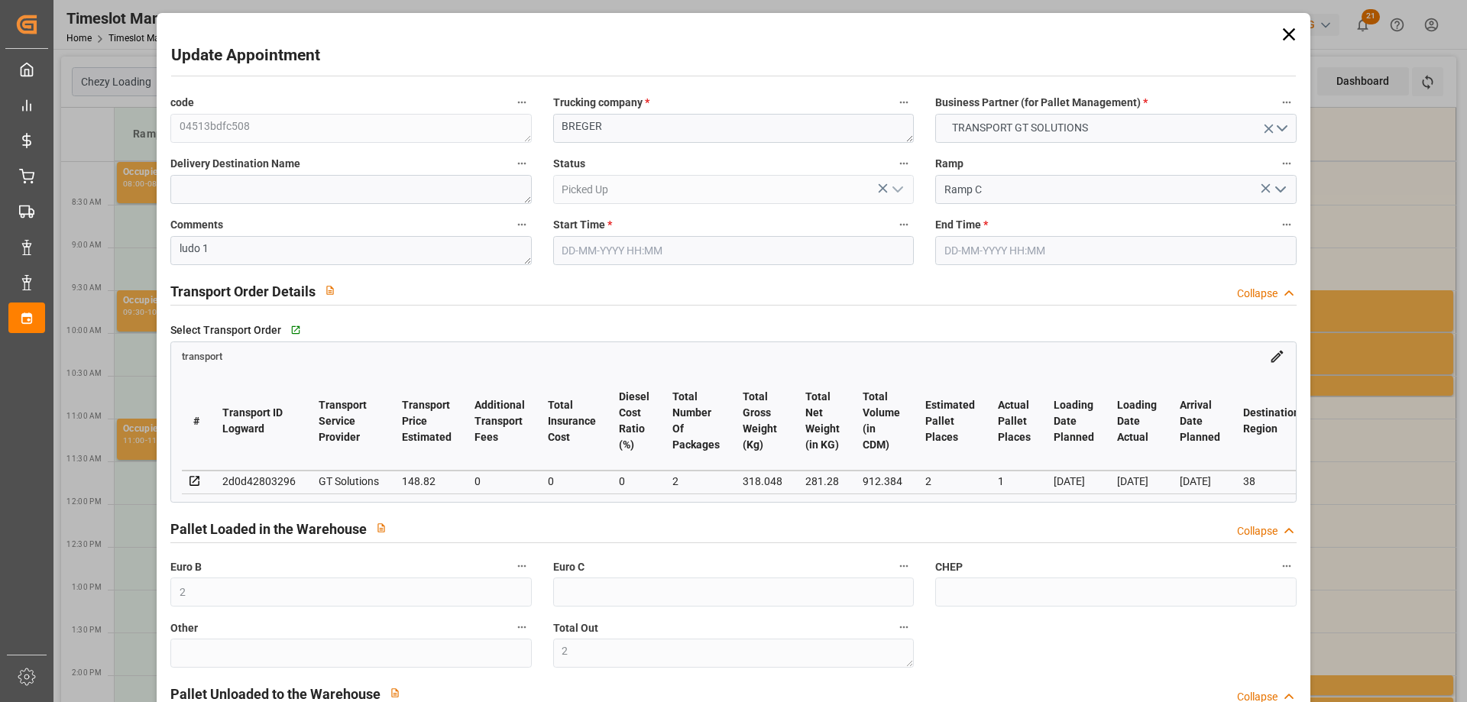
type input "[DATE]"
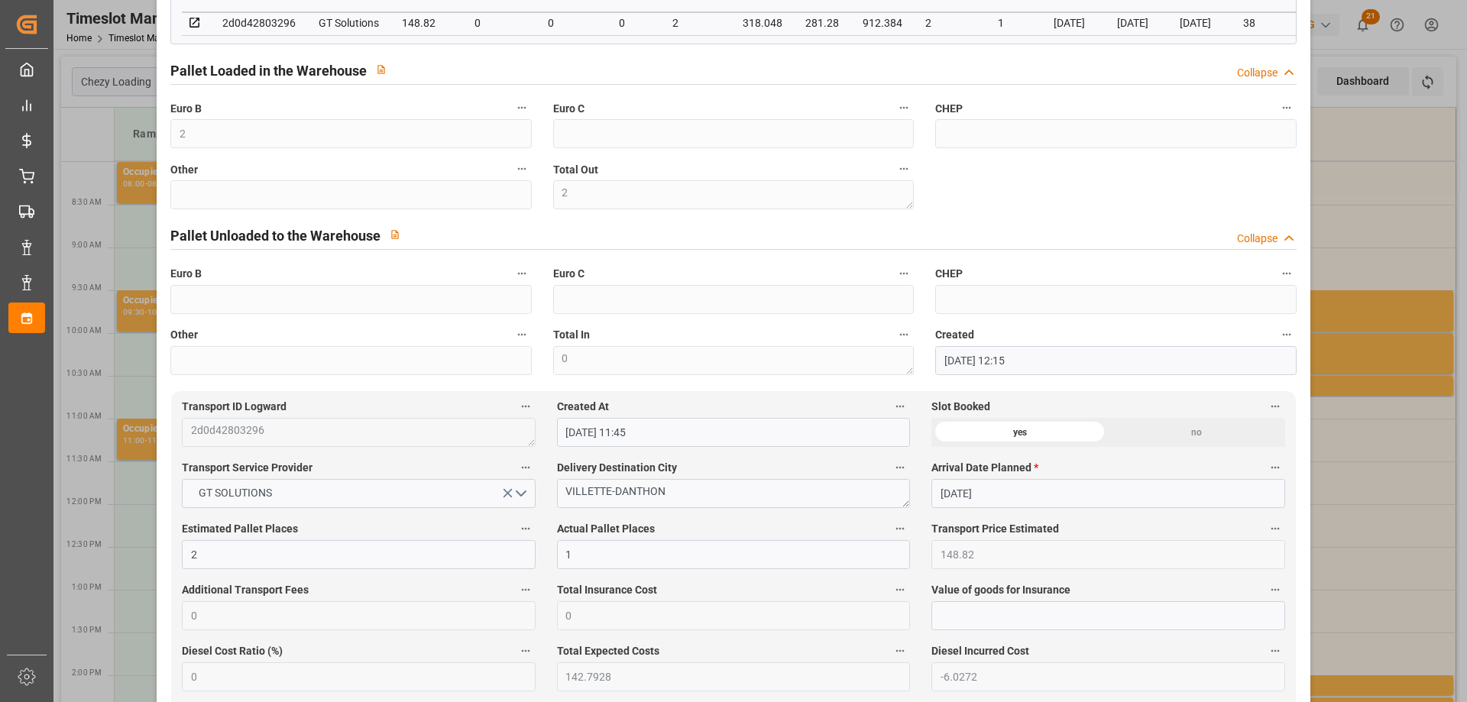
scroll to position [535, 0]
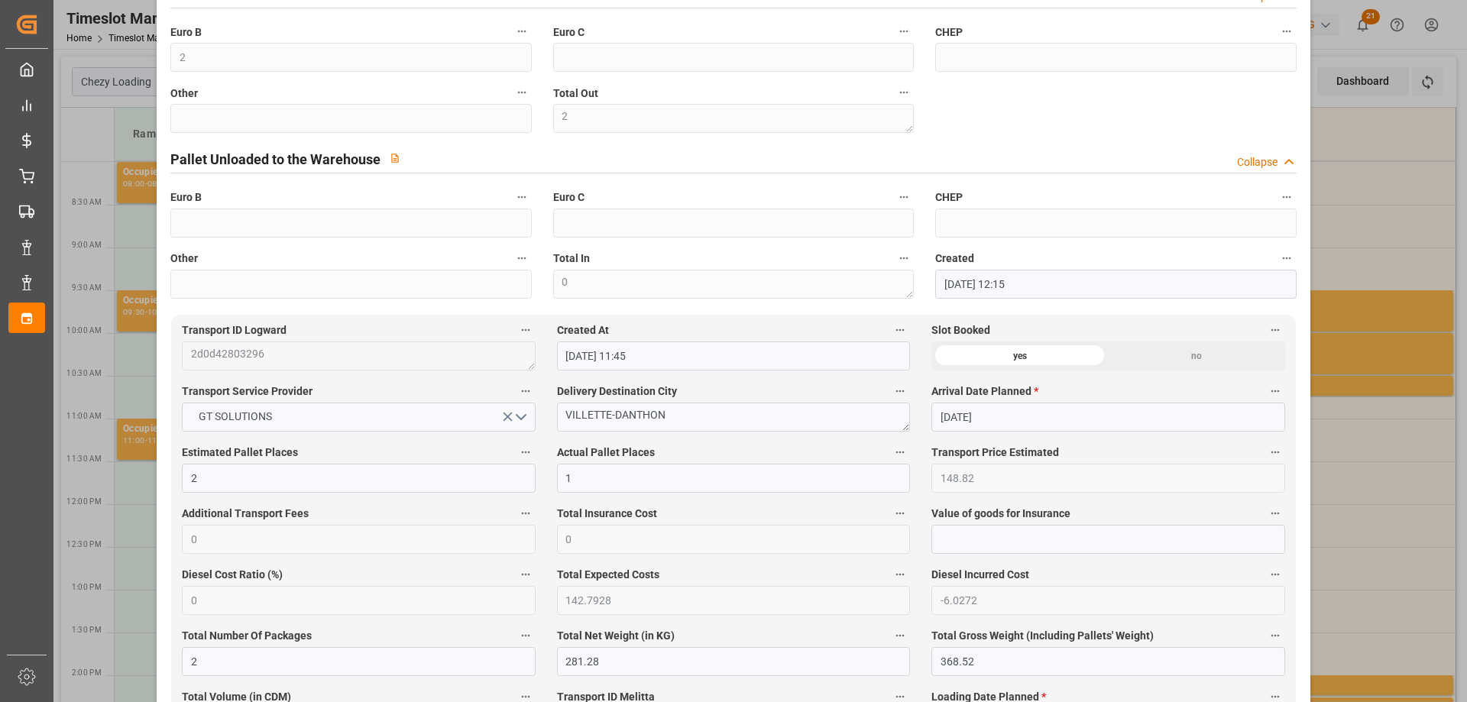
click at [1340, 203] on div "Update Appointment code 04513bdfc508 Trucking company * BREGER Business Partner…" at bounding box center [733, 351] width 1467 height 702
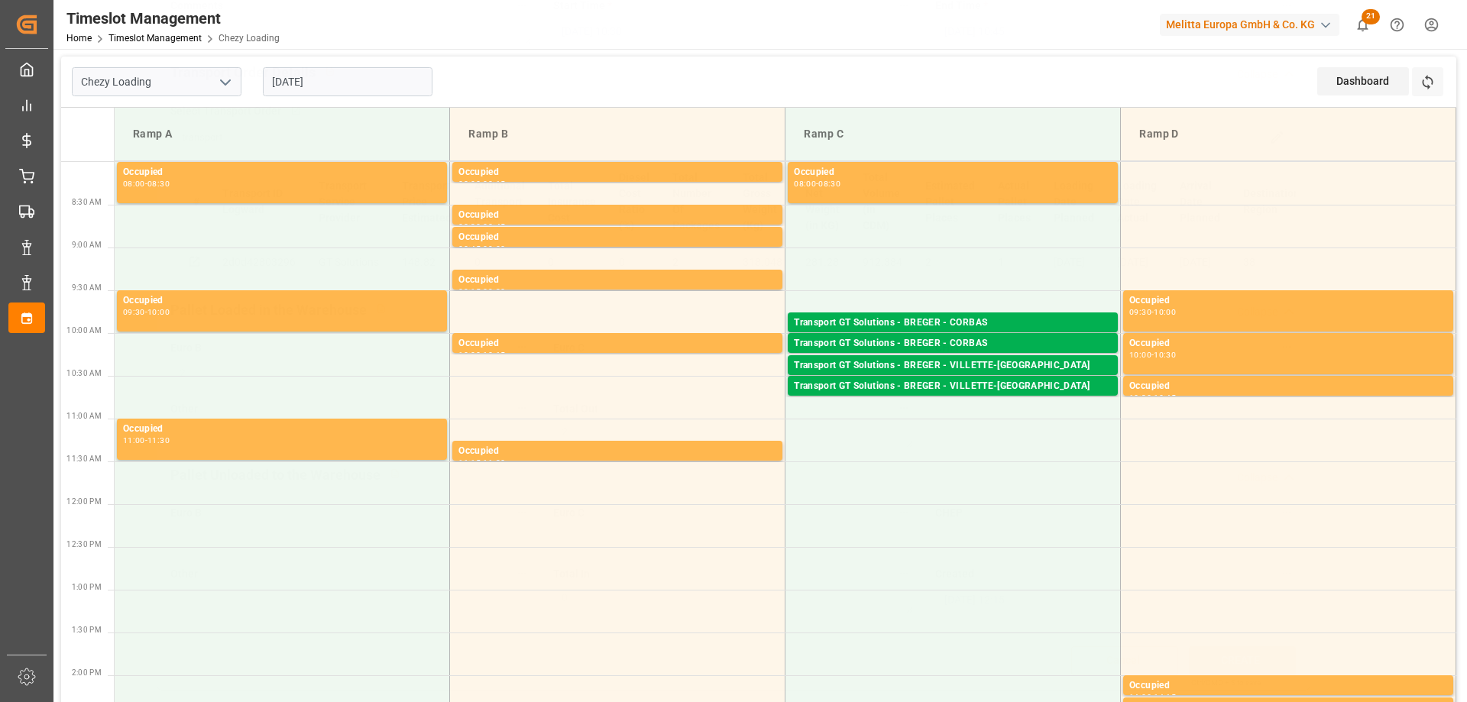
scroll to position [225, 0]
click at [950, 345] on div "Transport GT Solutions - BREGER - CORBAS" at bounding box center [953, 343] width 318 height 15
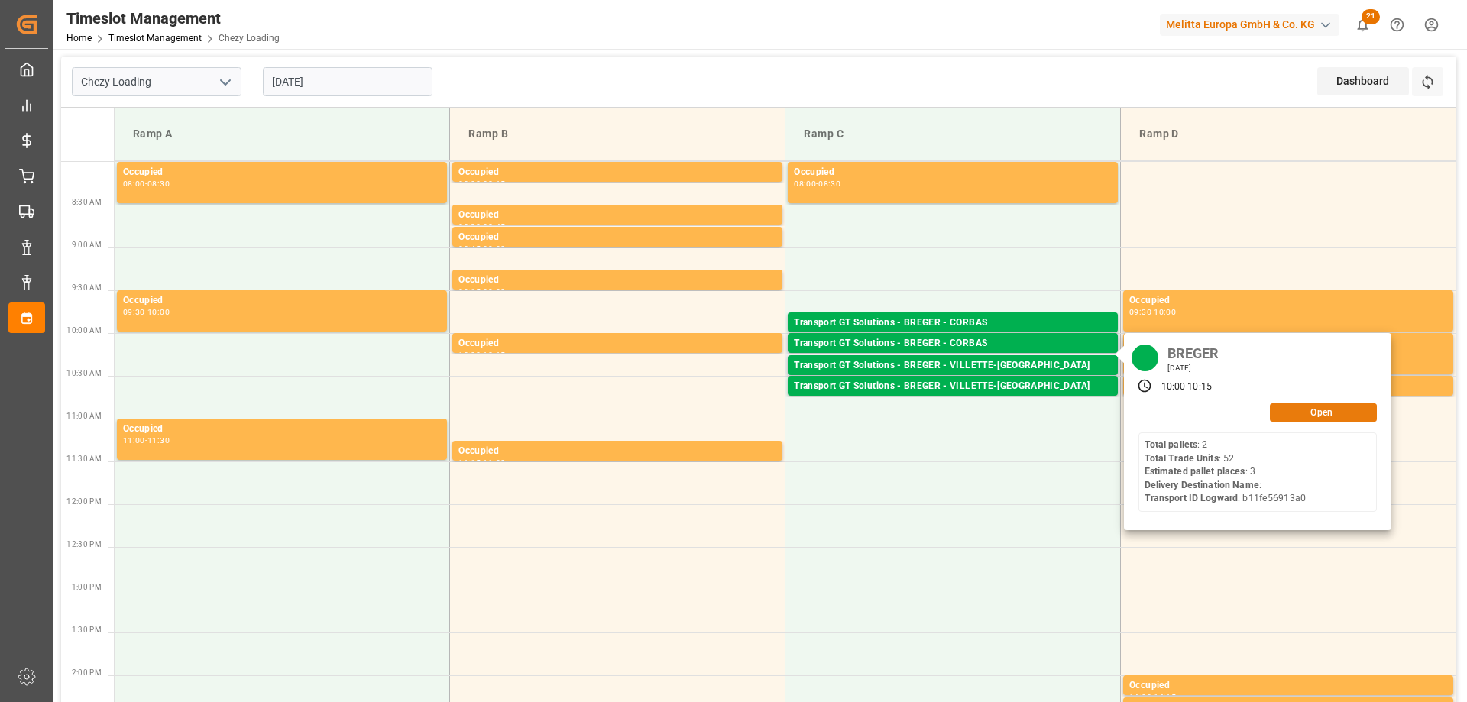
click at [1292, 411] on button "Open" at bounding box center [1322, 412] width 107 height 18
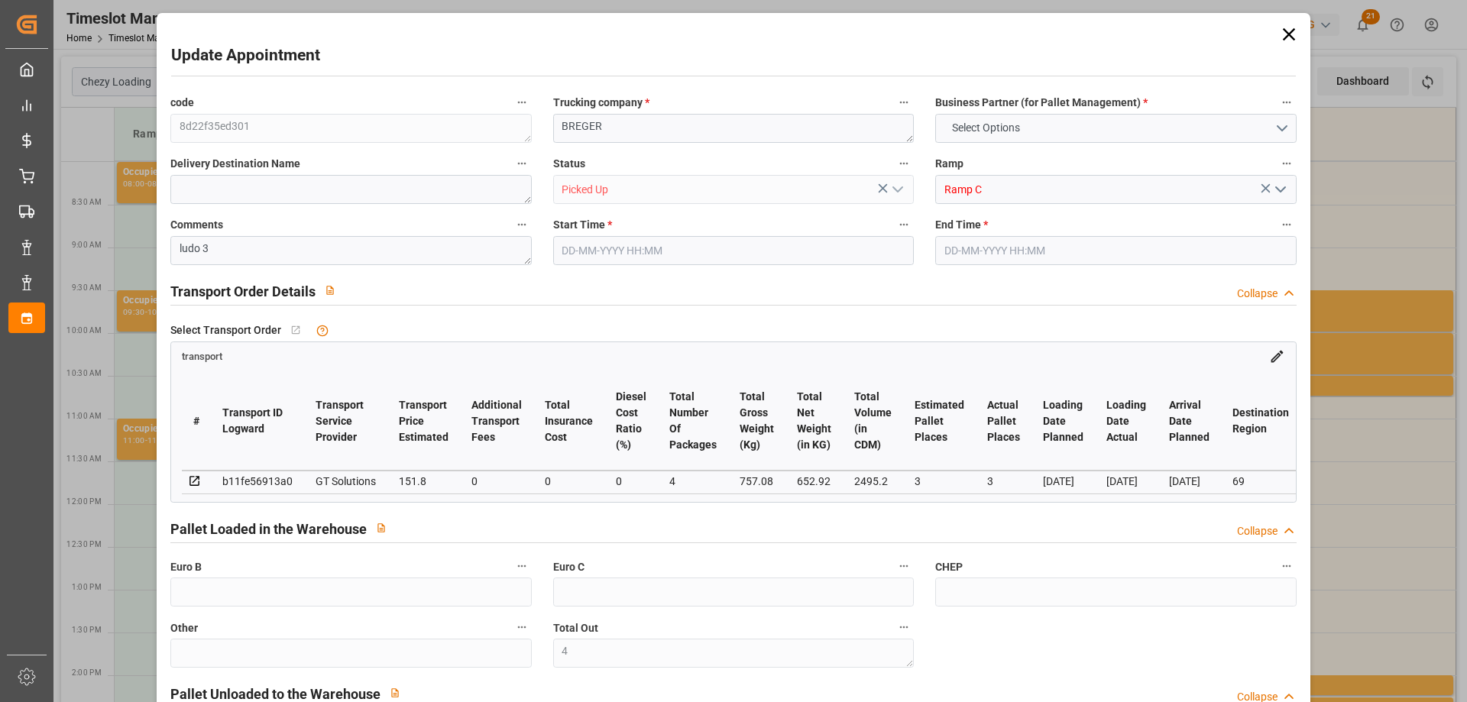
type input "4"
type input "3"
type input "151.8"
type input "0"
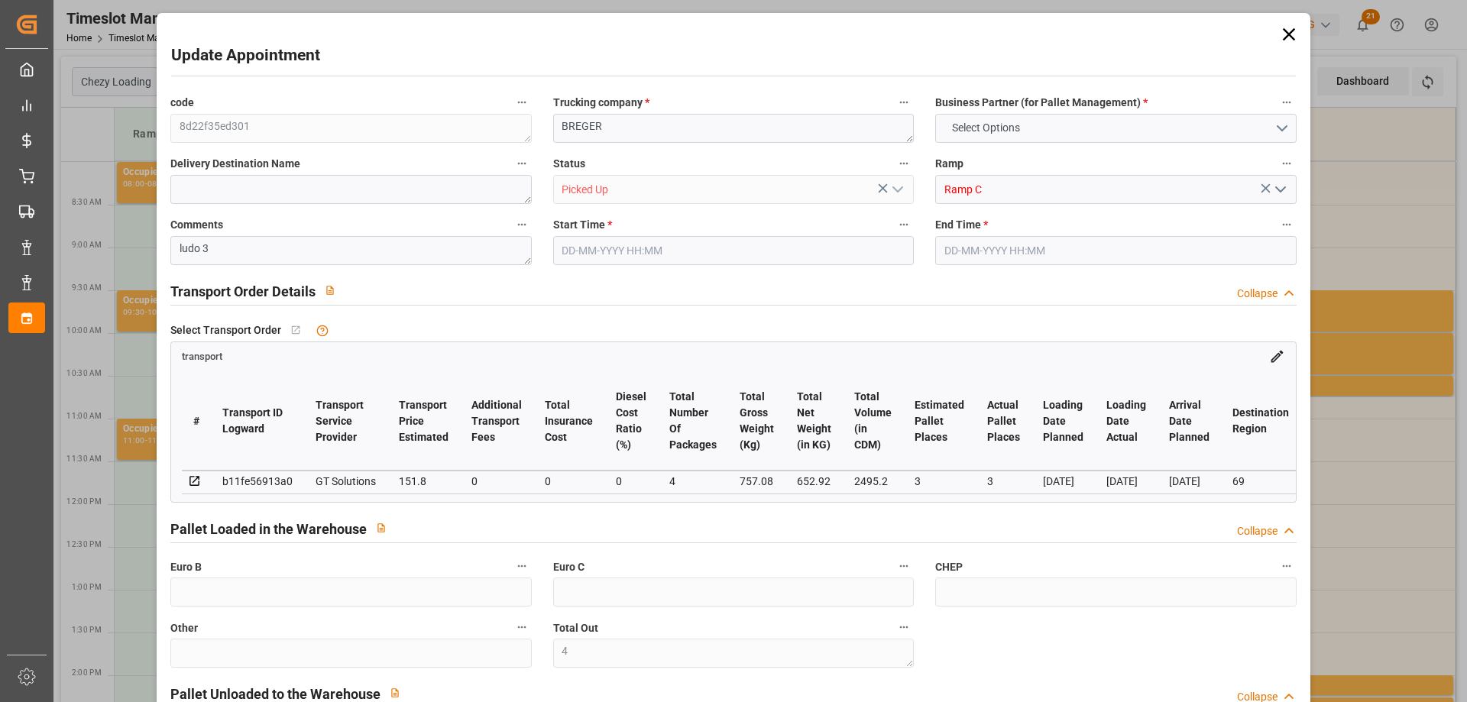
type input "0"
type input "145.6521"
type input "-6.1479"
type input "4"
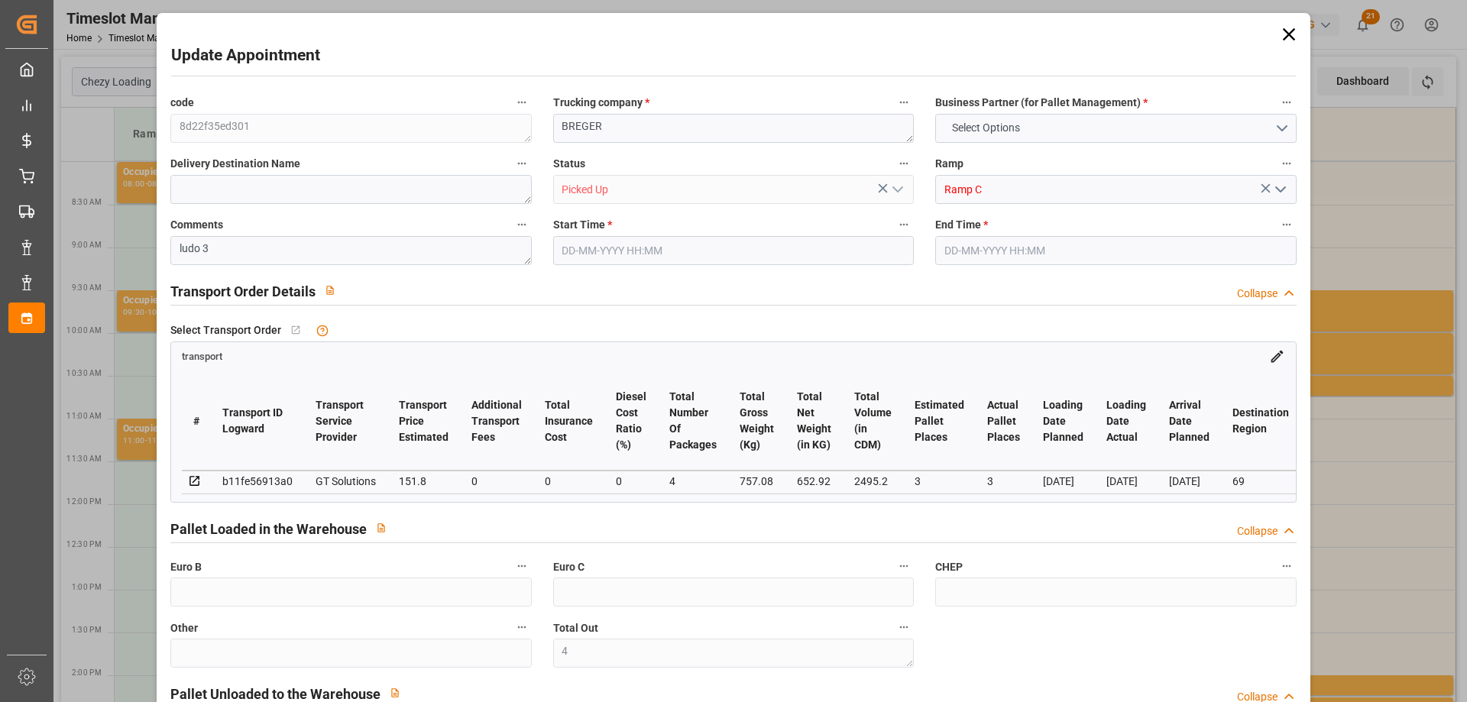
type input "652.92"
type input "860.496"
type input "2495.2"
type input "69"
type input "2"
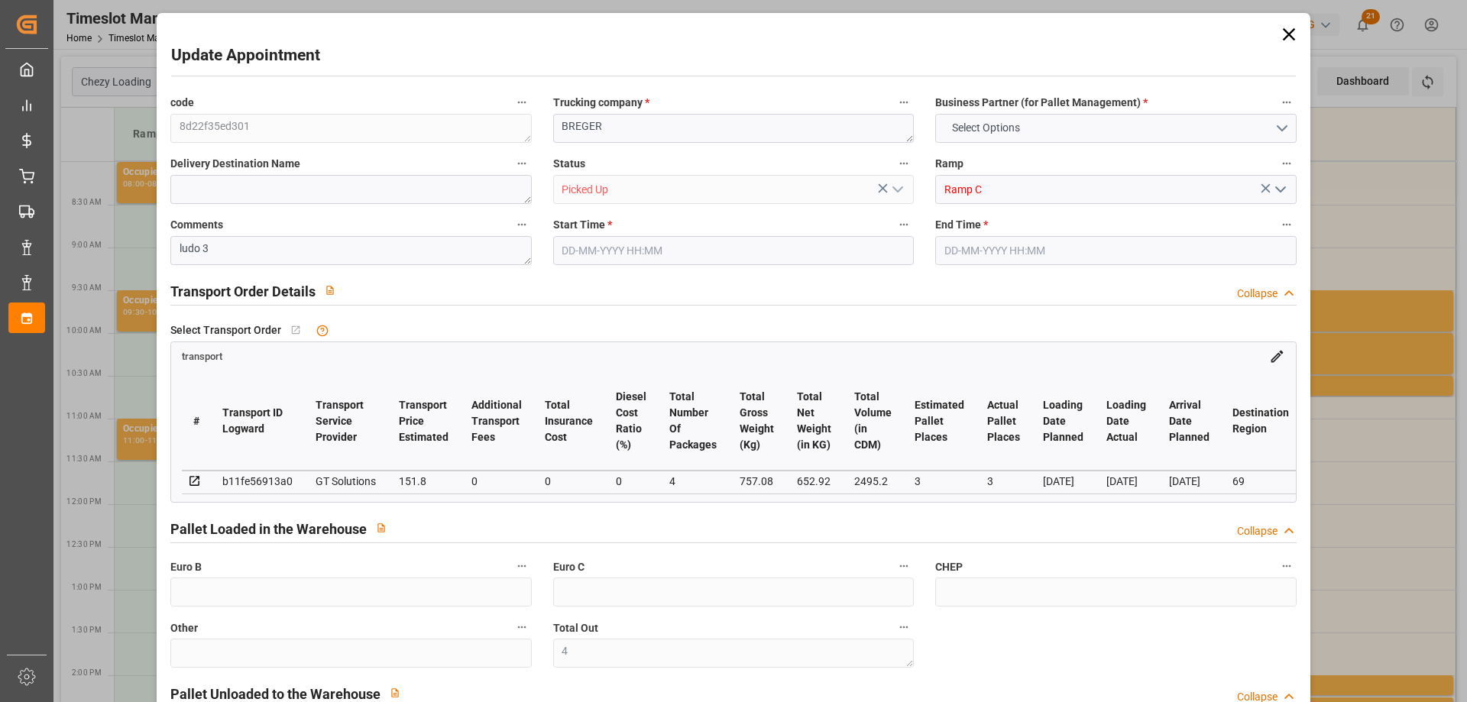
type input "52"
type input "4"
type input "101"
type input "757.08"
type input "0"
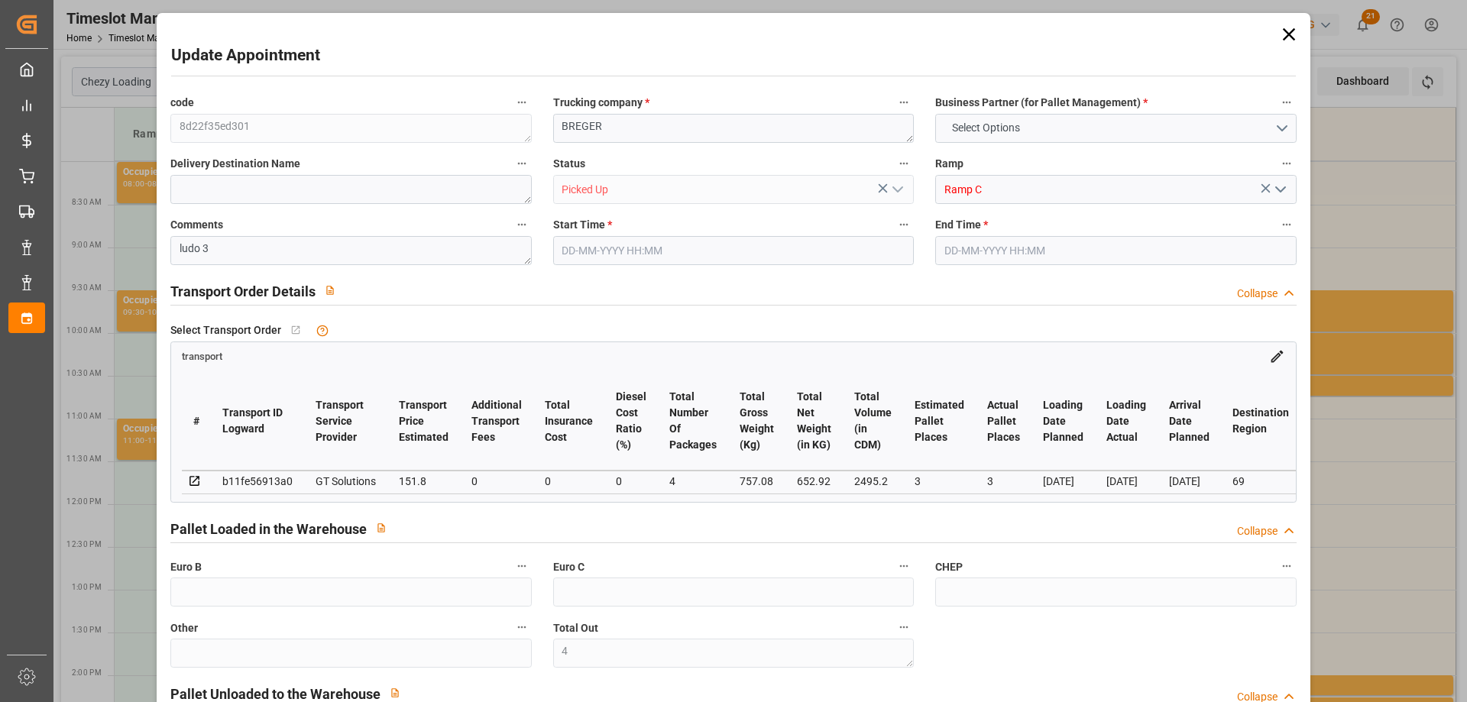
type input "4710.8598"
type input "0"
type input "21"
type input "35"
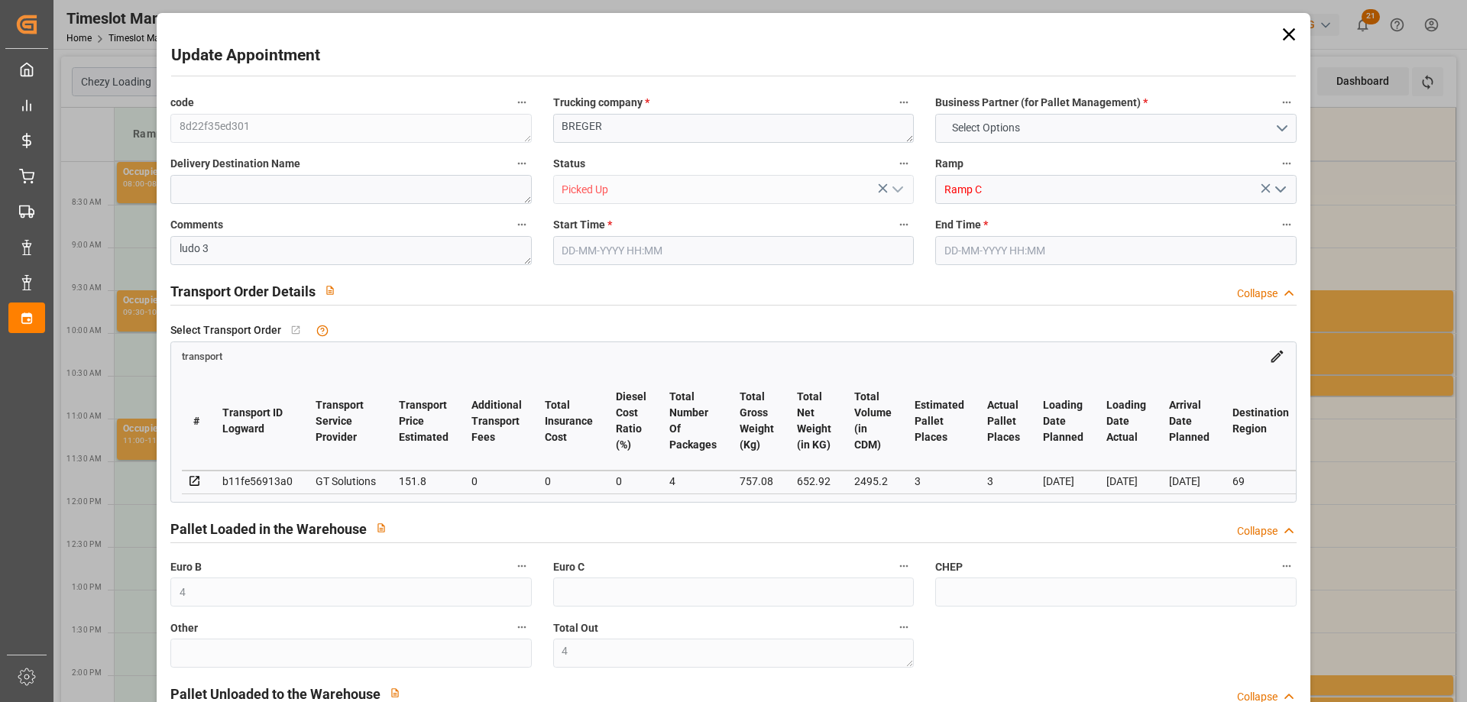
type input "13-08-2025 10:00"
type input "13-08-2025 10:15"
type input "08-08-2025 13:31"
type input "08-08-2025 12:27"
type input "[DATE]"
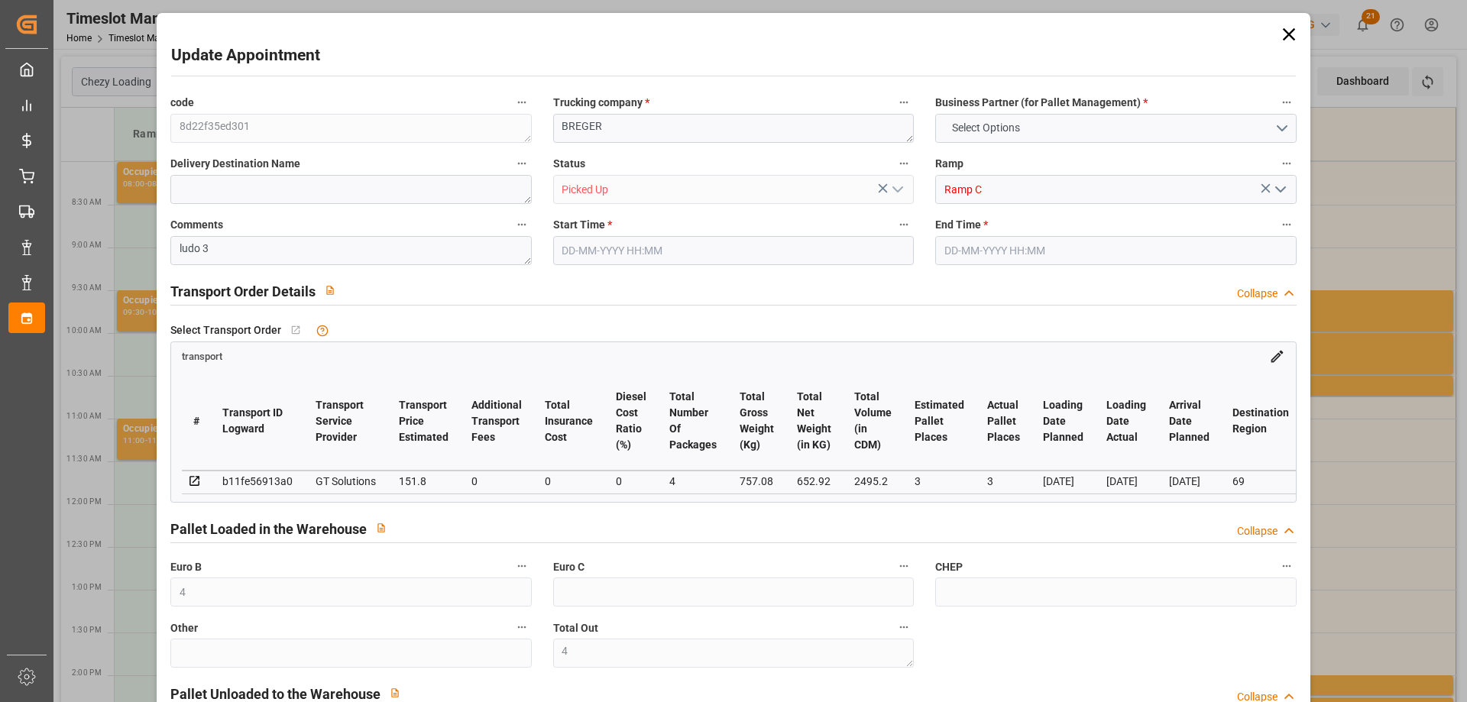
type input "[DATE]"
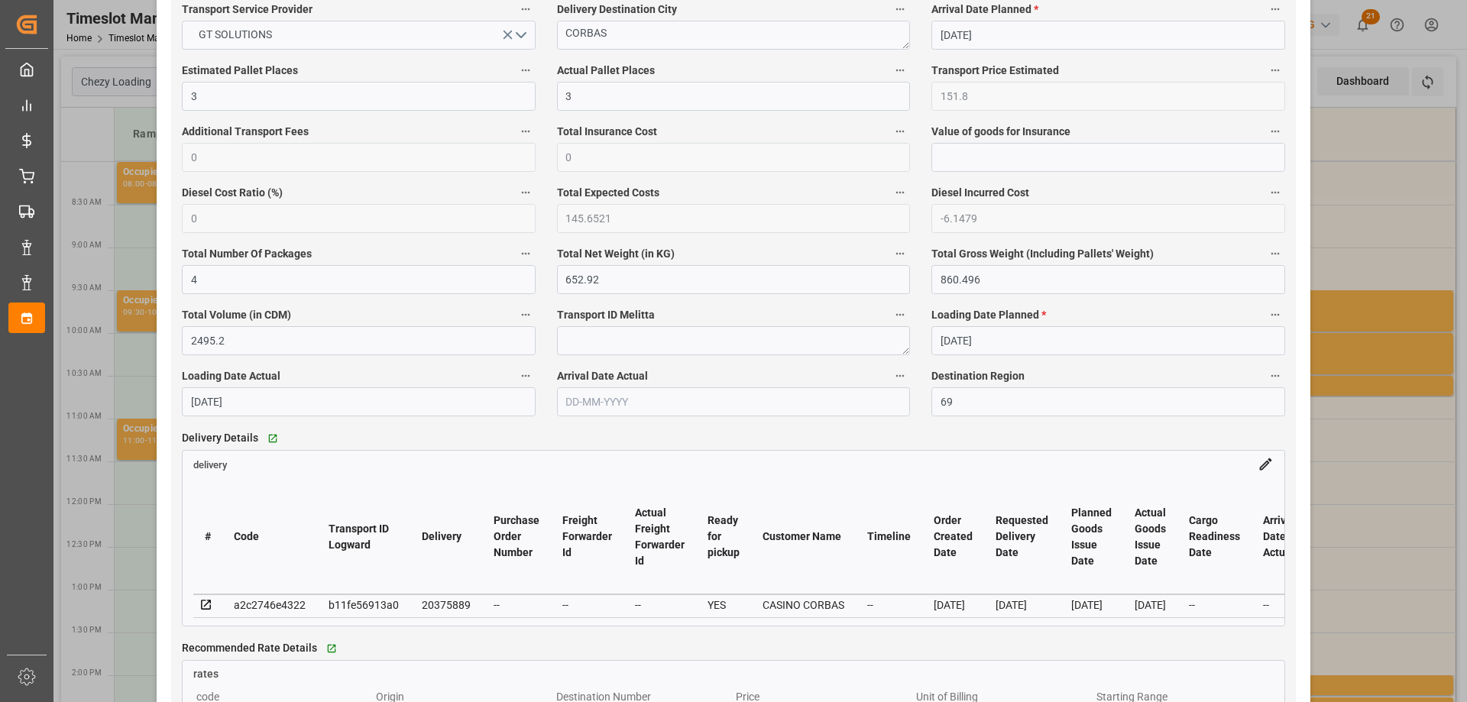
scroll to position [1069, 0]
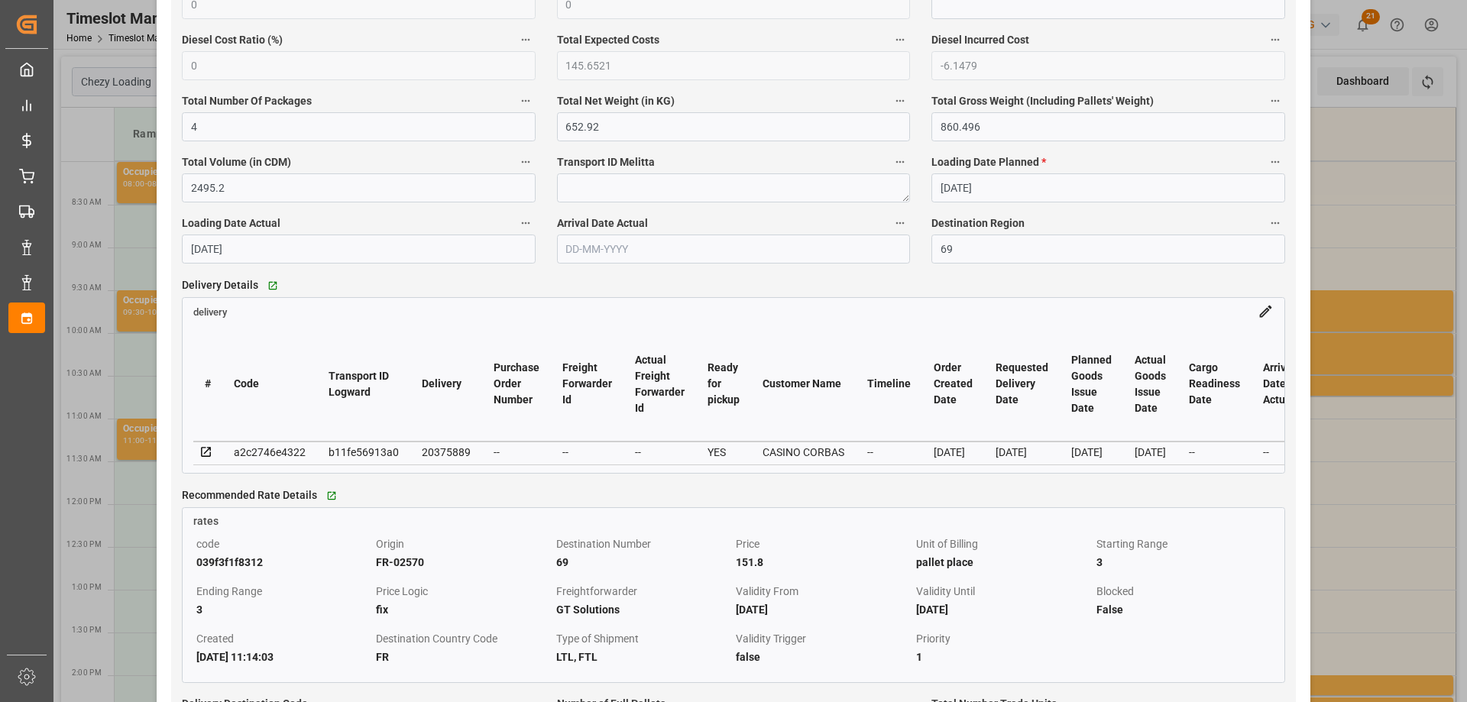
click at [1402, 283] on div "Update Appointment code 8d22f35ed301 Trucking company * BREGER Business Partner…" at bounding box center [733, 351] width 1467 height 702
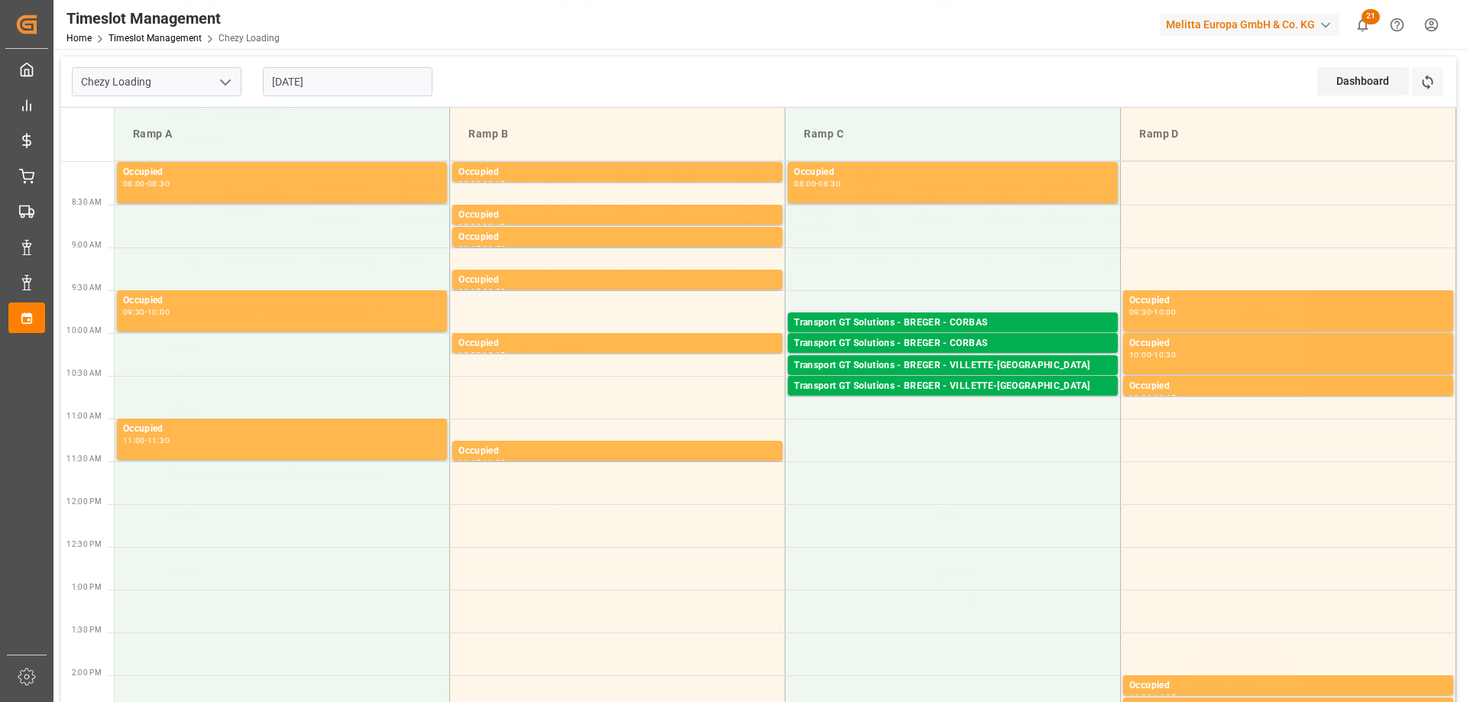
scroll to position [225, 0]
click at [991, 345] on div "Transport GT Solutions - BREGER - CORBAS" at bounding box center [953, 343] width 318 height 15
click at [1019, 324] on div "Transport GT Solutions - BREGER - CORBAS" at bounding box center [953, 322] width 318 height 15
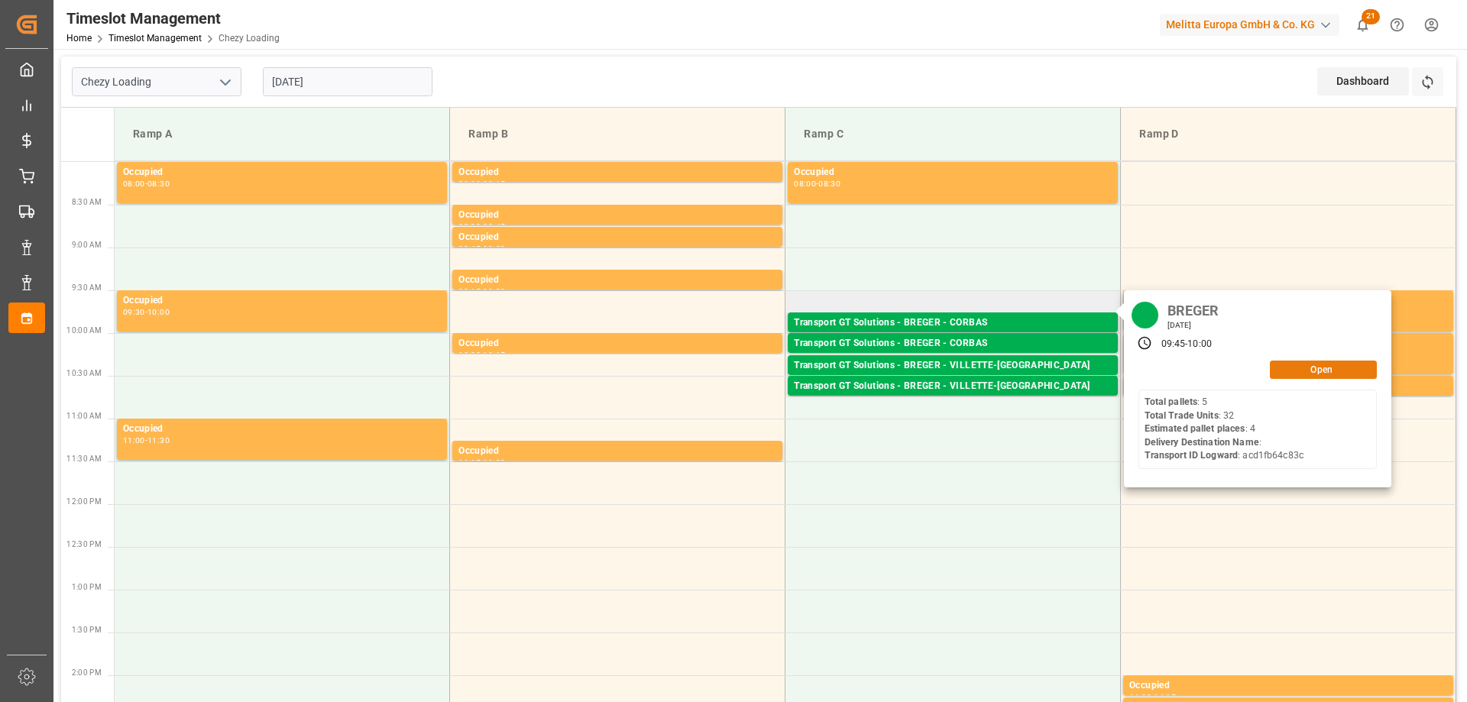
click at [1315, 374] on button "Open" at bounding box center [1322, 370] width 107 height 18
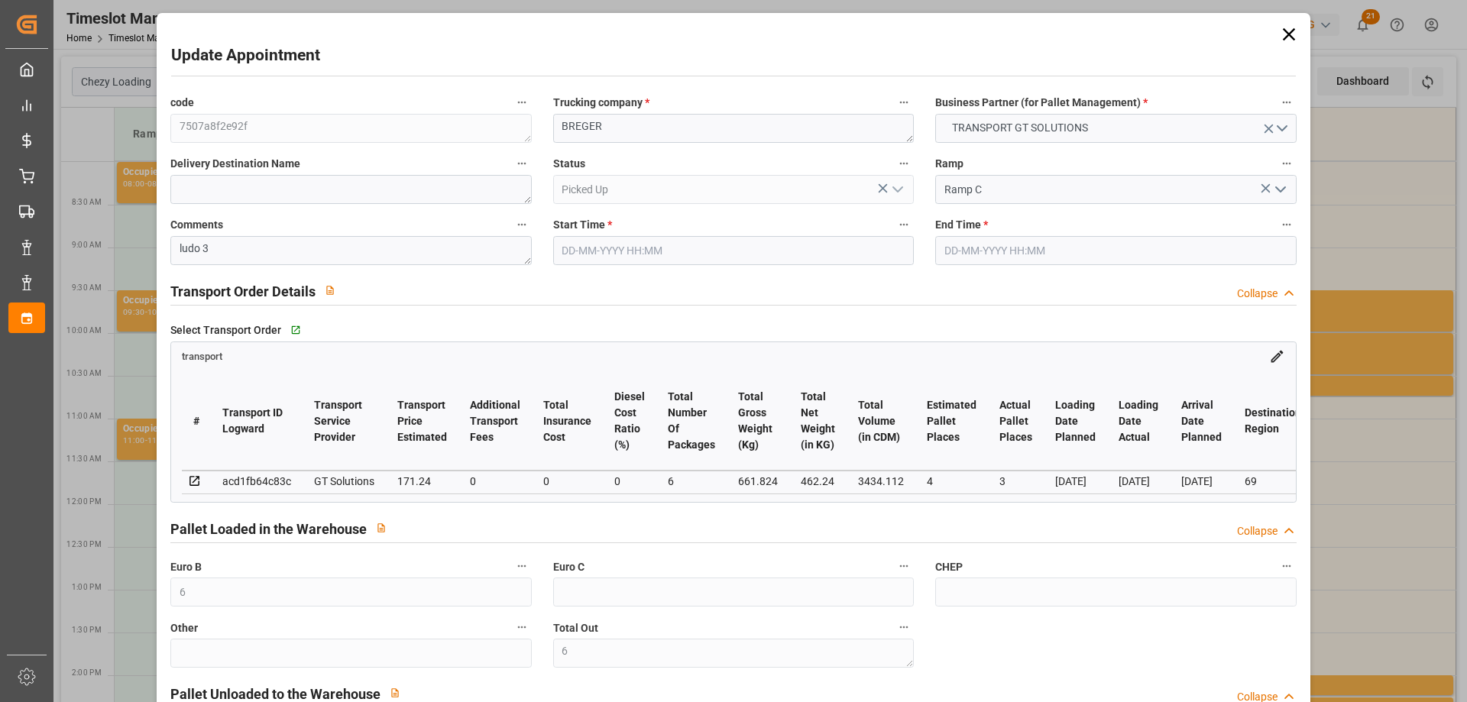
type input "6"
type input "4"
type input "3"
type input "171.24"
type input "0"
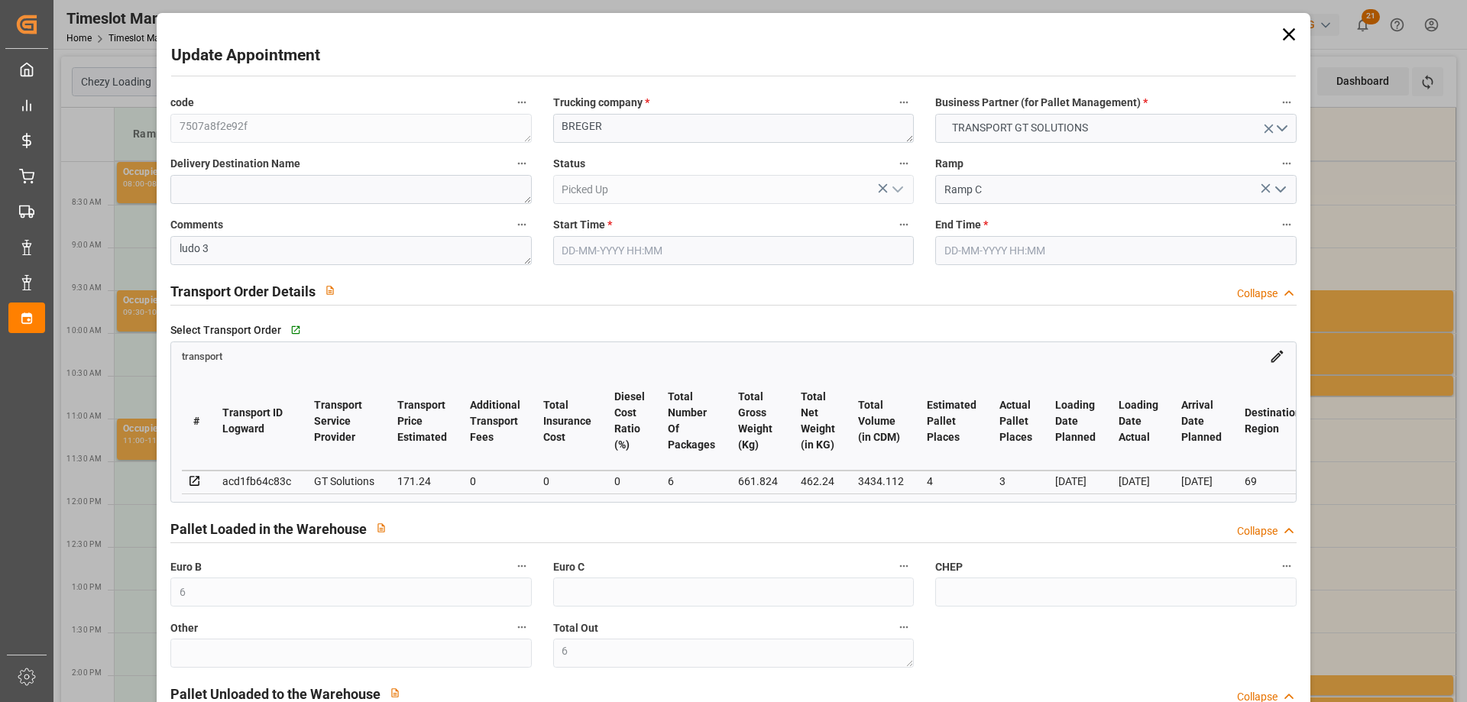
type input "0"
type input "164.3048"
type input "-6.9352"
type input "6"
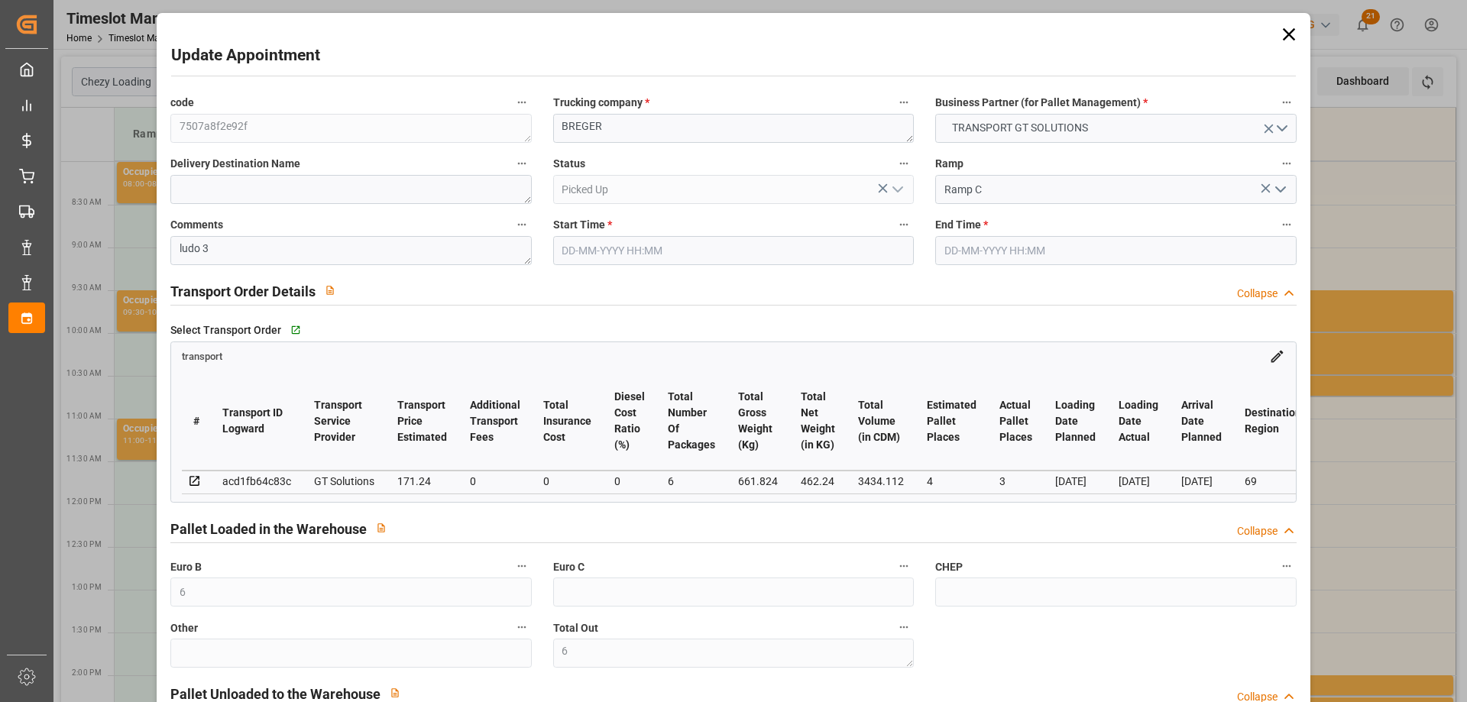
type input "462.24"
type input "824.264"
type input "3434.112"
type input "69"
type input "5"
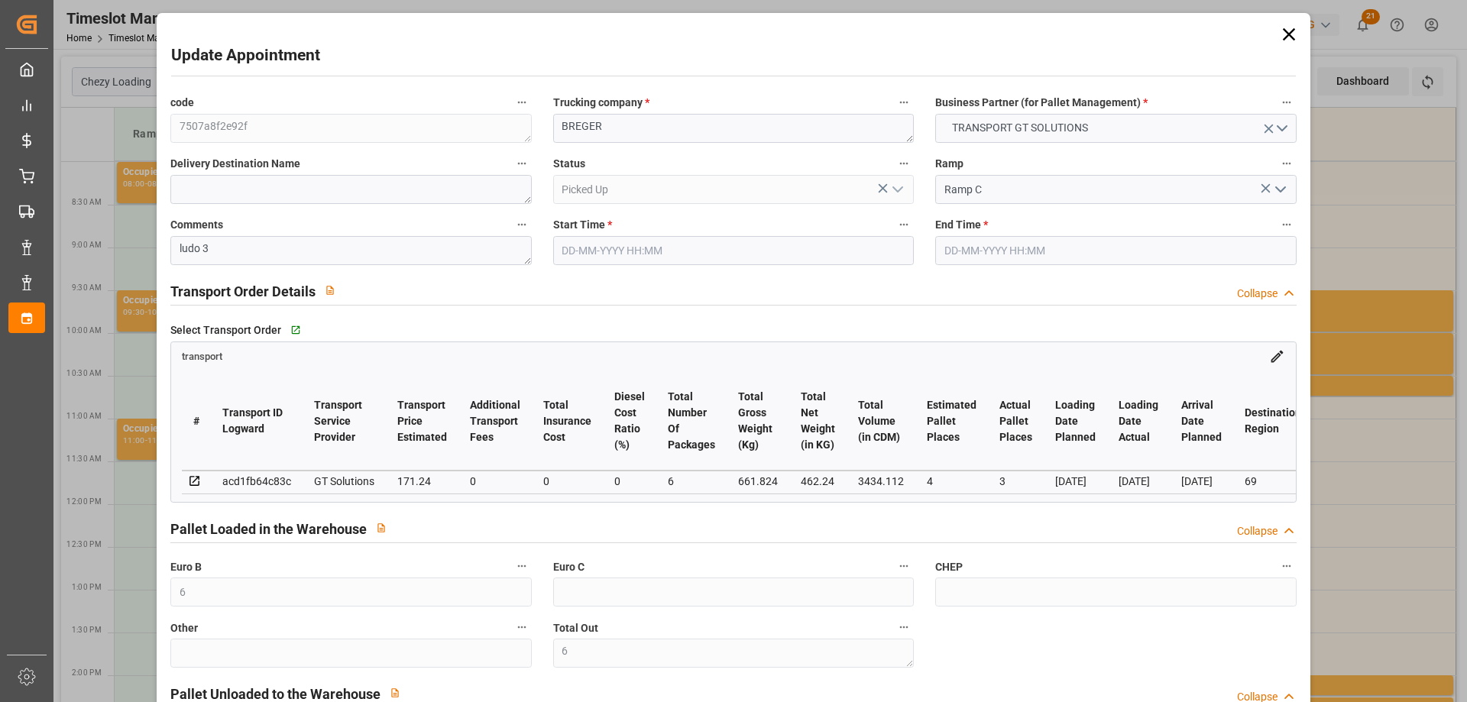
type input "32"
type input "6"
type input "101"
type input "661.824"
type input "0"
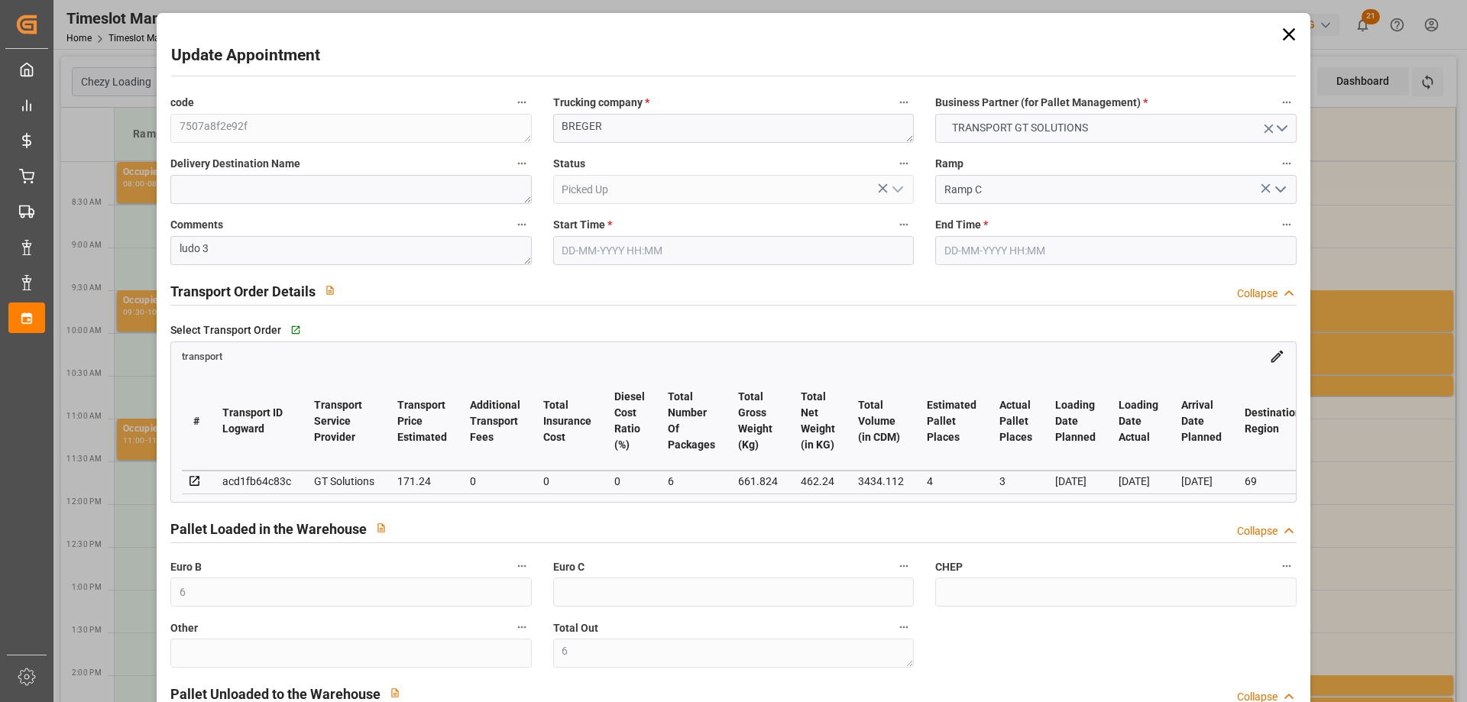
type input "4710.8598"
type input "0"
type input "21"
type input "35"
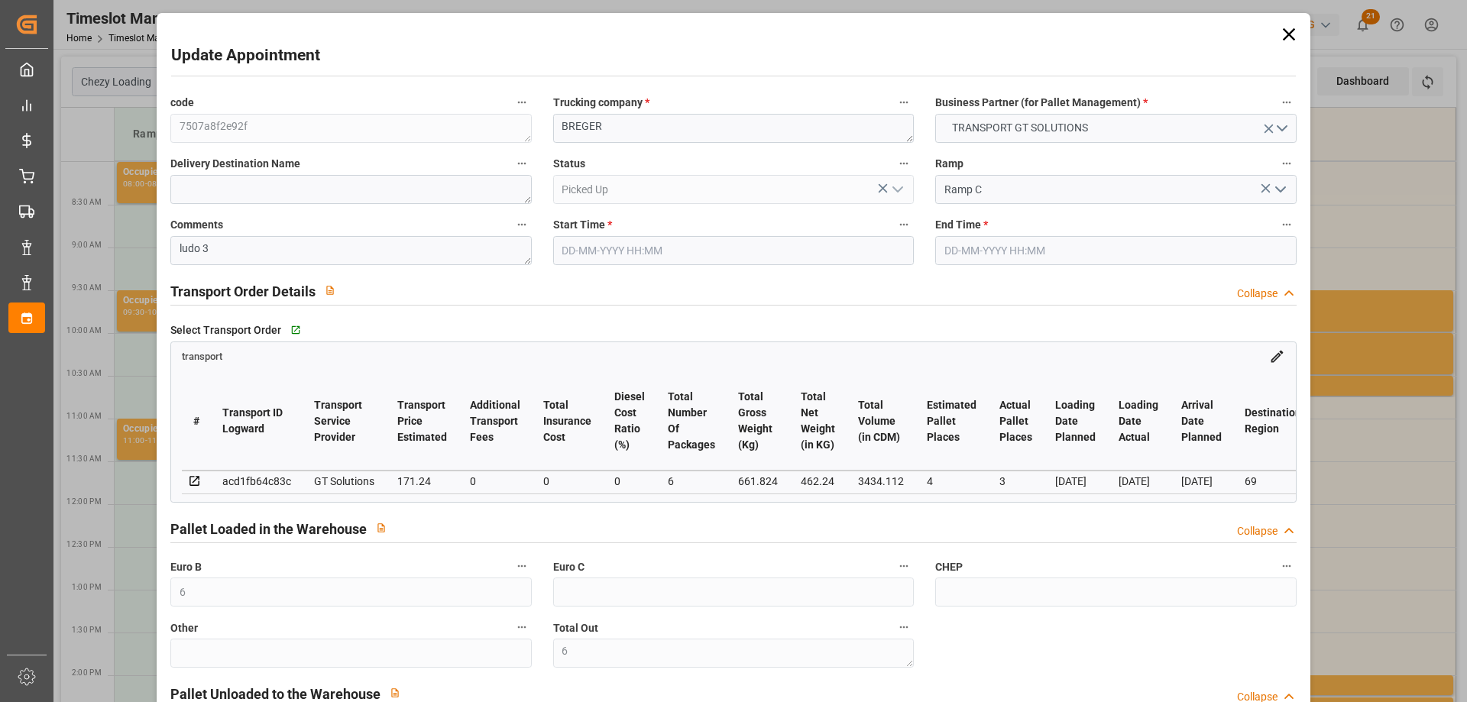
type input "13-08-2025 09:45"
type input "13-08-2025 10:00"
type input "11-08-2025 12:17"
type input "11-08-2025 11:46"
type input "[DATE]"
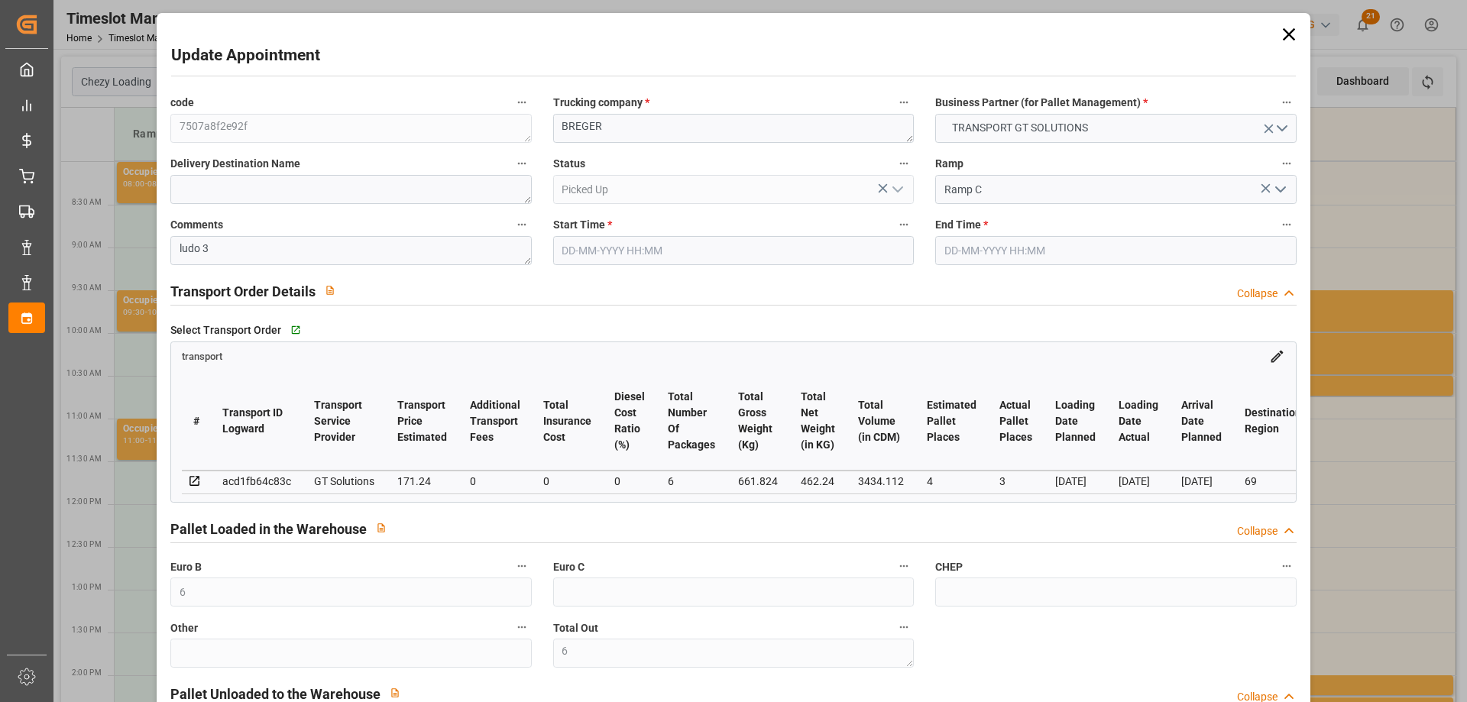
type input "[DATE]"
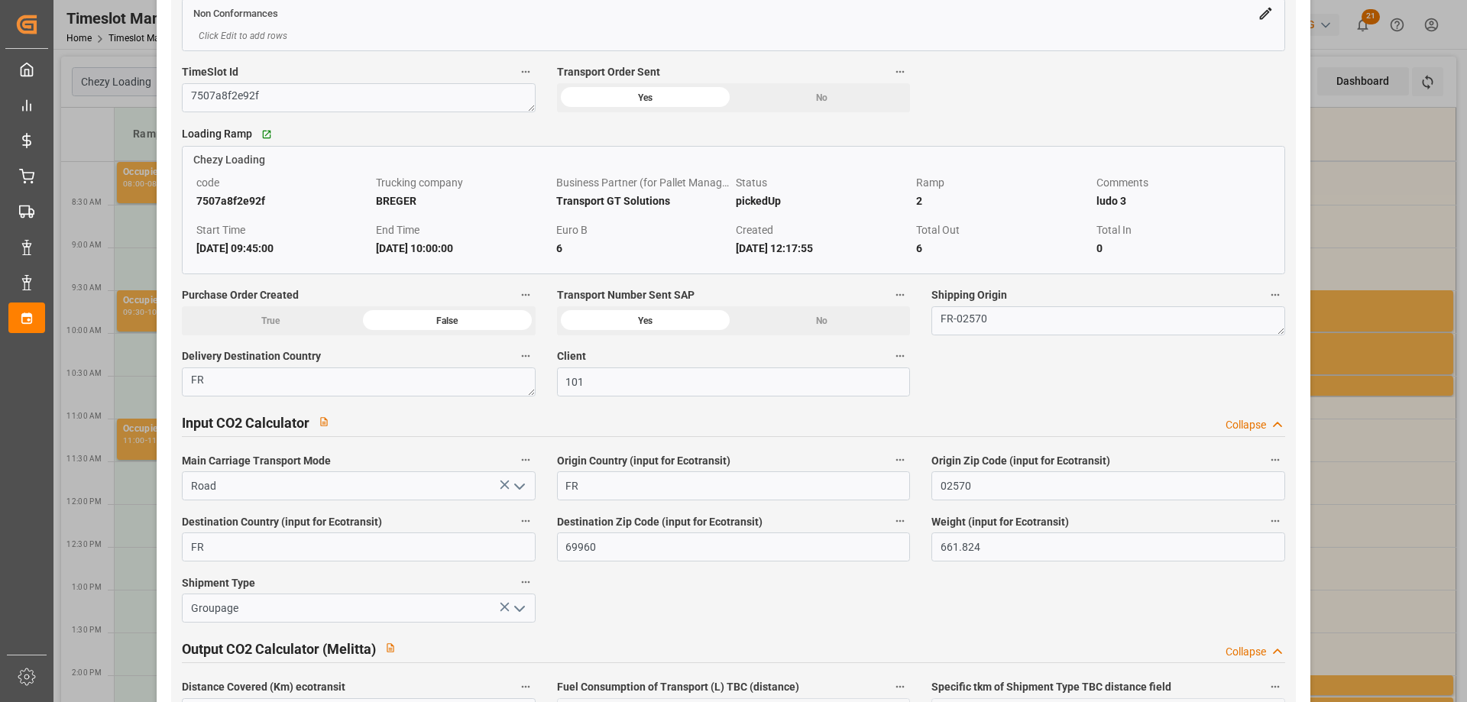
scroll to position [1986, 0]
